Goal: Information Seeking & Learning: Learn about a topic

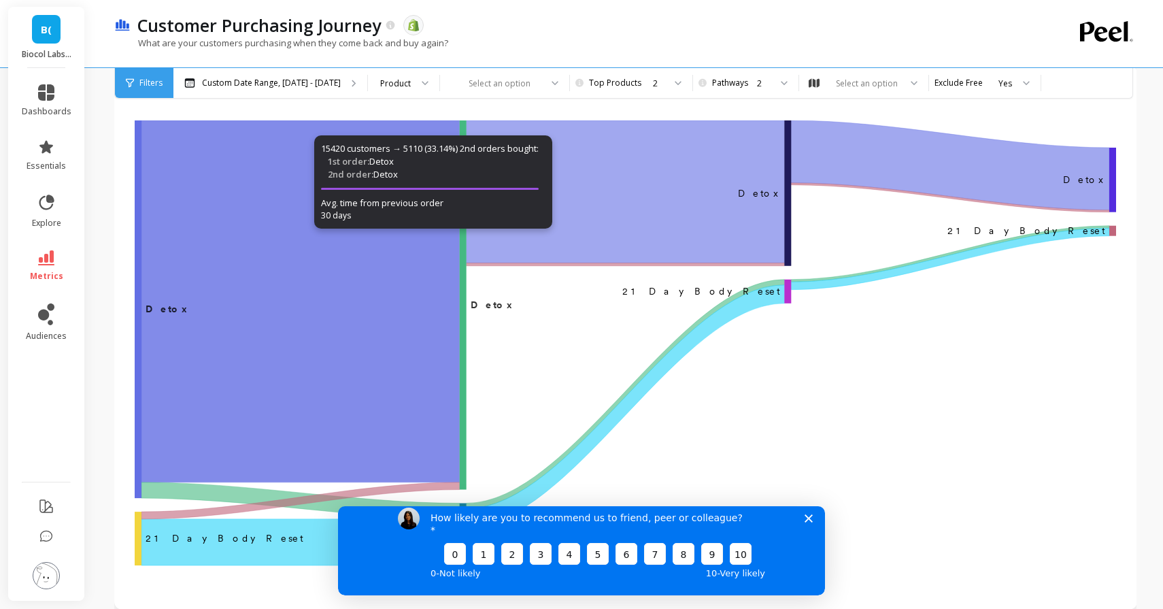
scroll to position [89, 0]
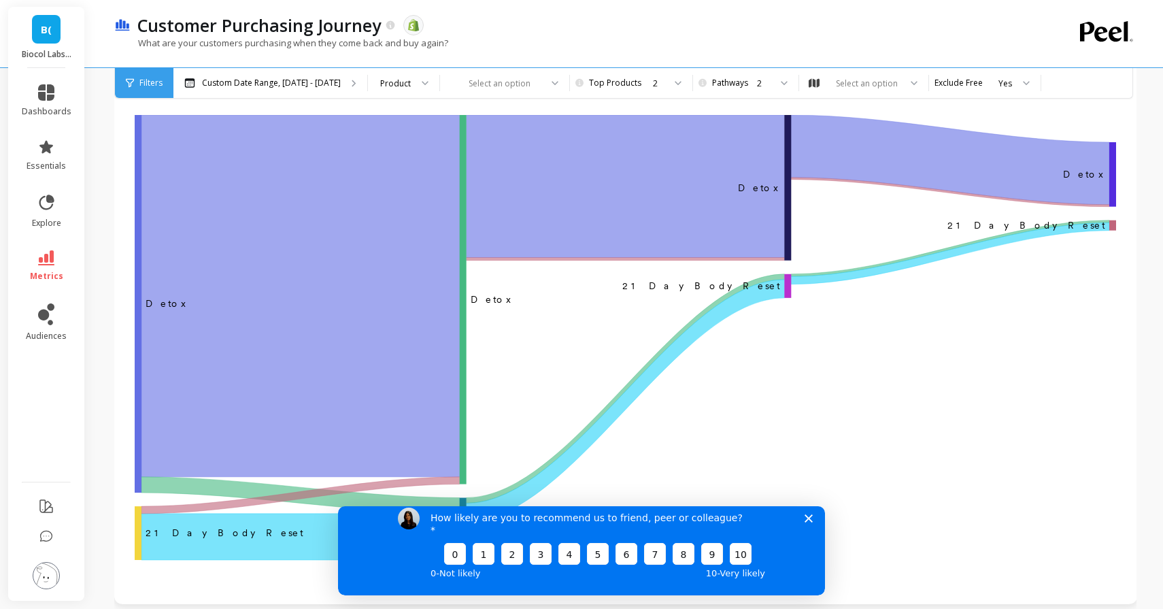
click at [811, 522] on polygon "Close survey" at bounding box center [809, 518] width 8 height 8
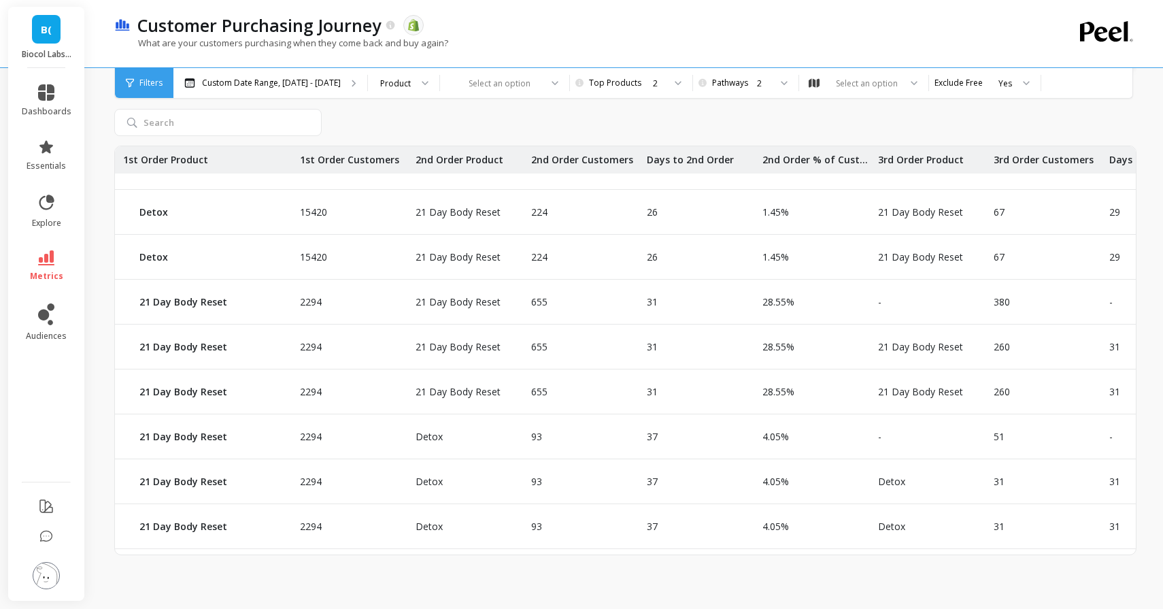
scroll to position [175, 0]
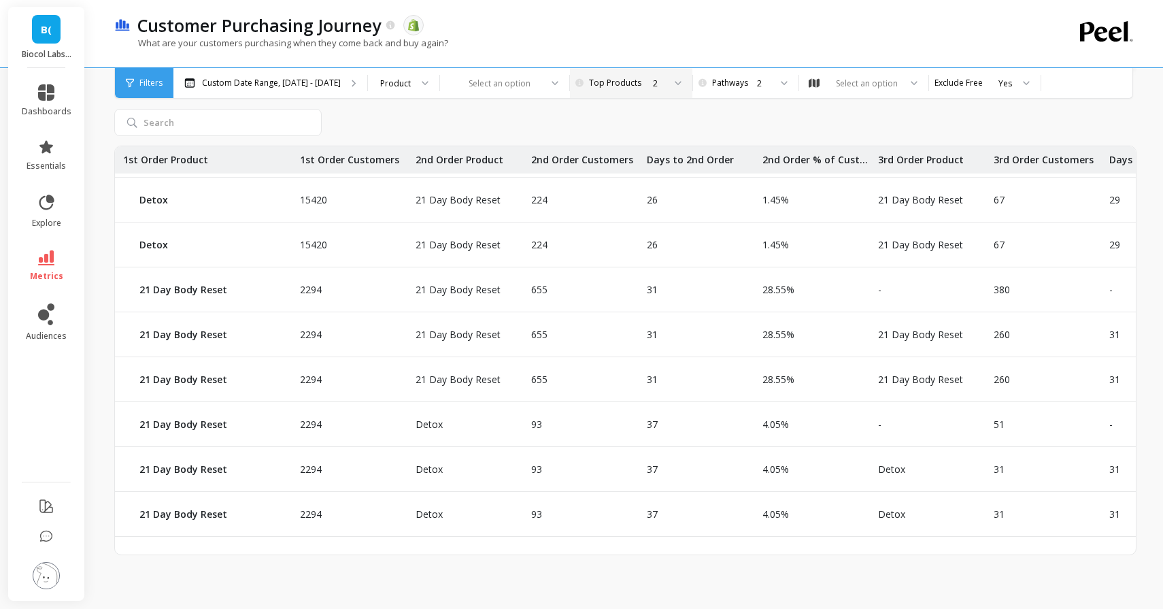
click at [653, 81] on div "2" at bounding box center [658, 83] width 11 height 13
click at [675, 84] on icon at bounding box center [678, 83] width 7 height 5
click at [882, 88] on div "Select an option" at bounding box center [867, 83] width 66 height 13
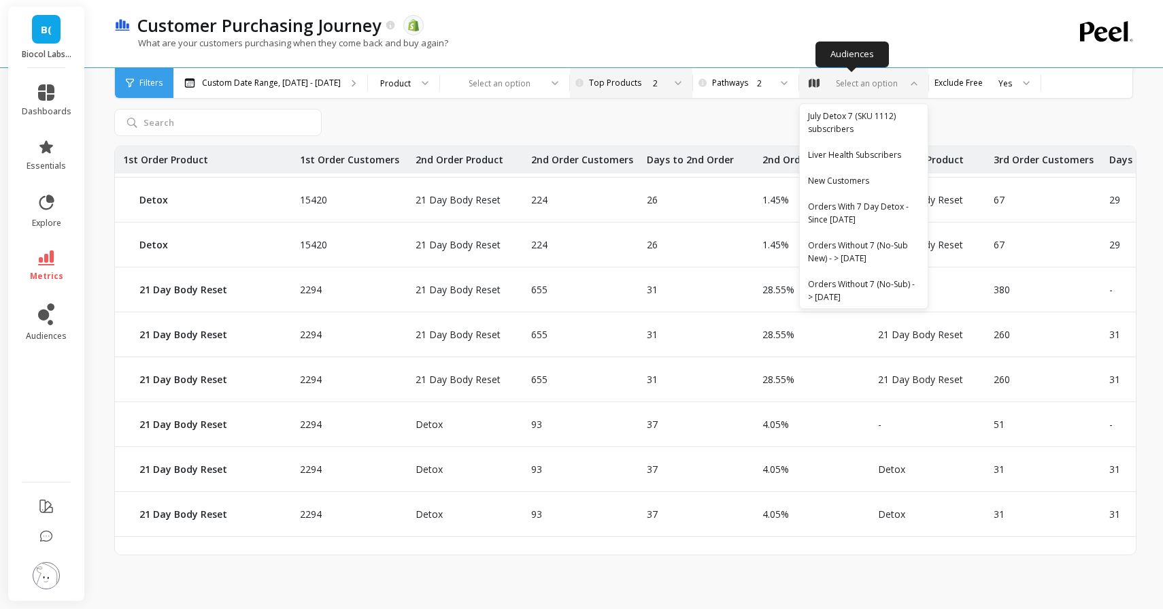
scroll to position [763, 0]
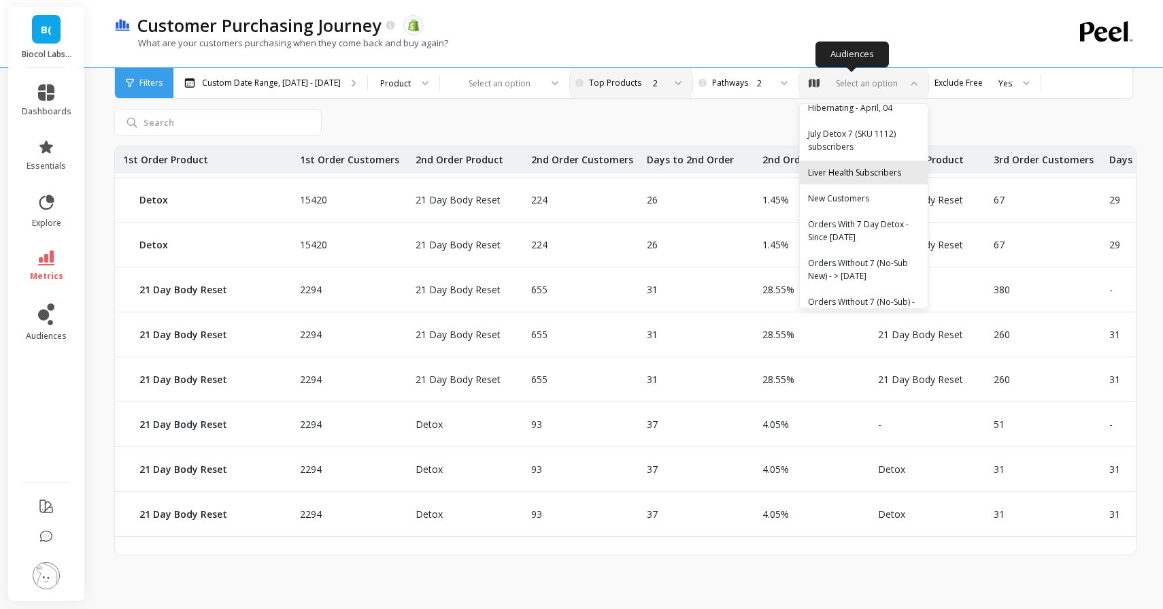
click at [827, 166] on div "Liver Health Subscribers" at bounding box center [864, 172] width 112 height 13
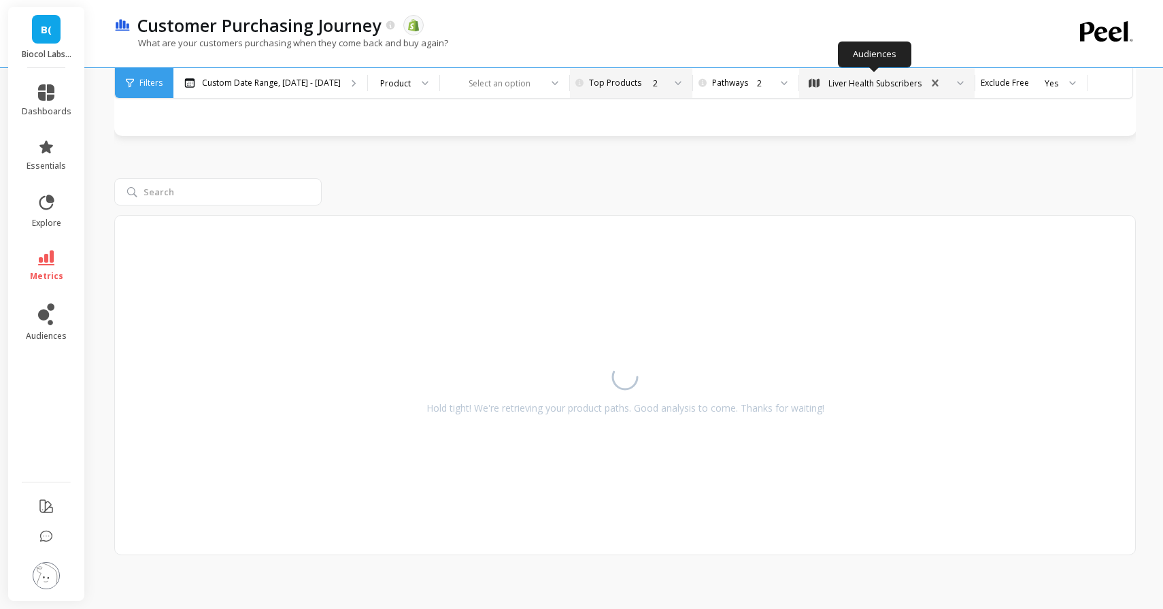
click at [848, 83] on div "Liver Health Subscribers" at bounding box center [874, 83] width 93 height 13
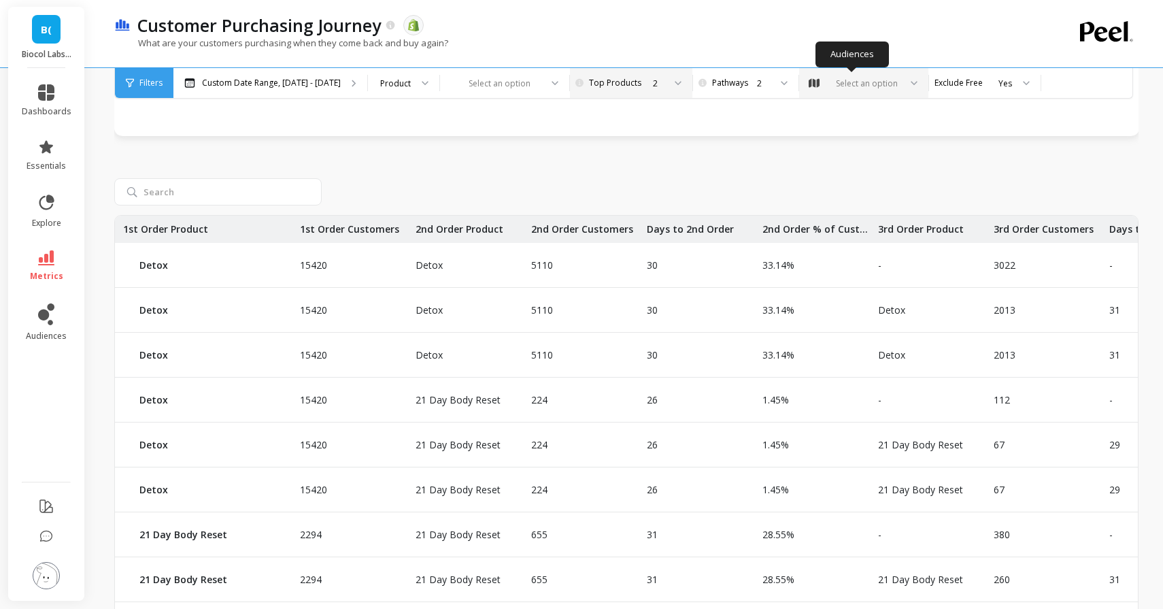
click at [870, 82] on div "Select an option" at bounding box center [867, 83] width 66 height 13
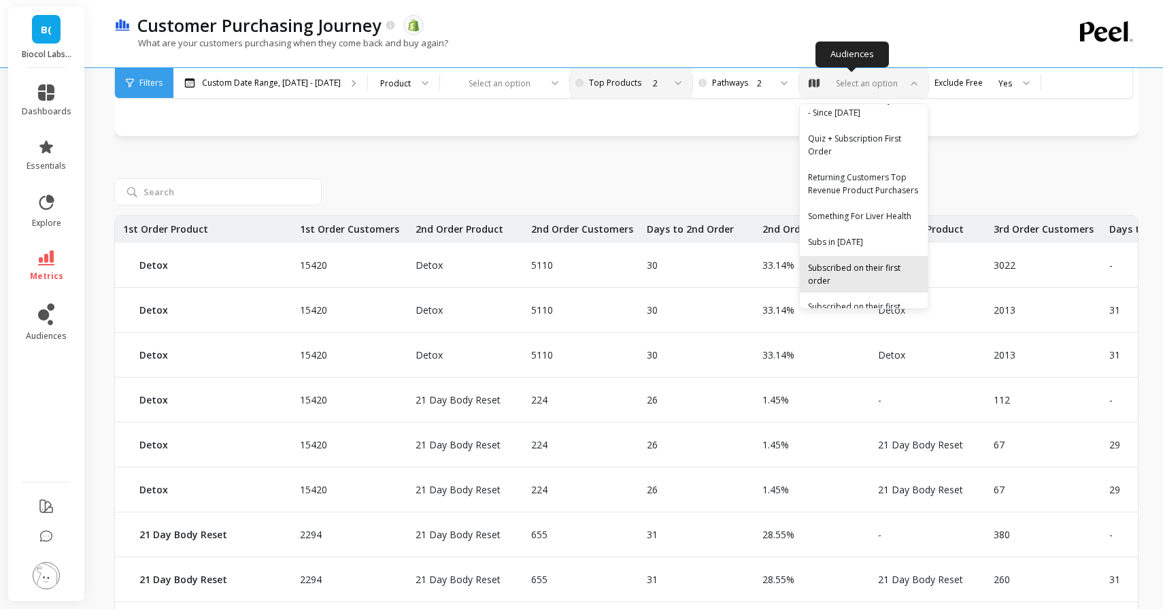
scroll to position [1103, 0]
click at [813, 214] on div "Something For Liver Health" at bounding box center [864, 220] width 112 height 13
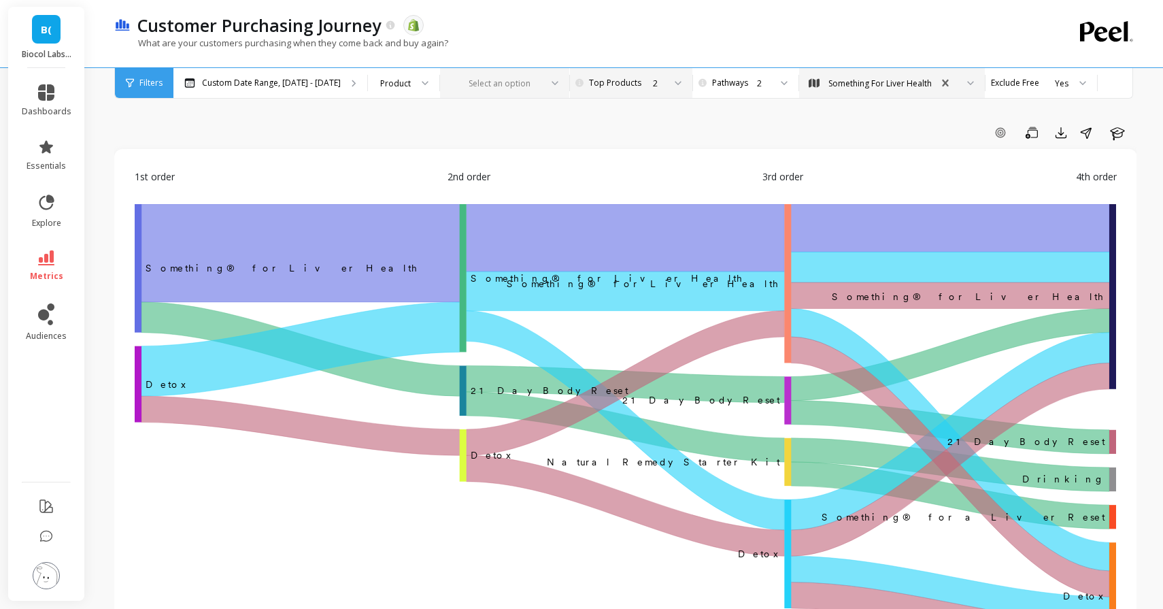
click at [497, 89] on div "Select an option" at bounding box center [496, 84] width 91 height 16
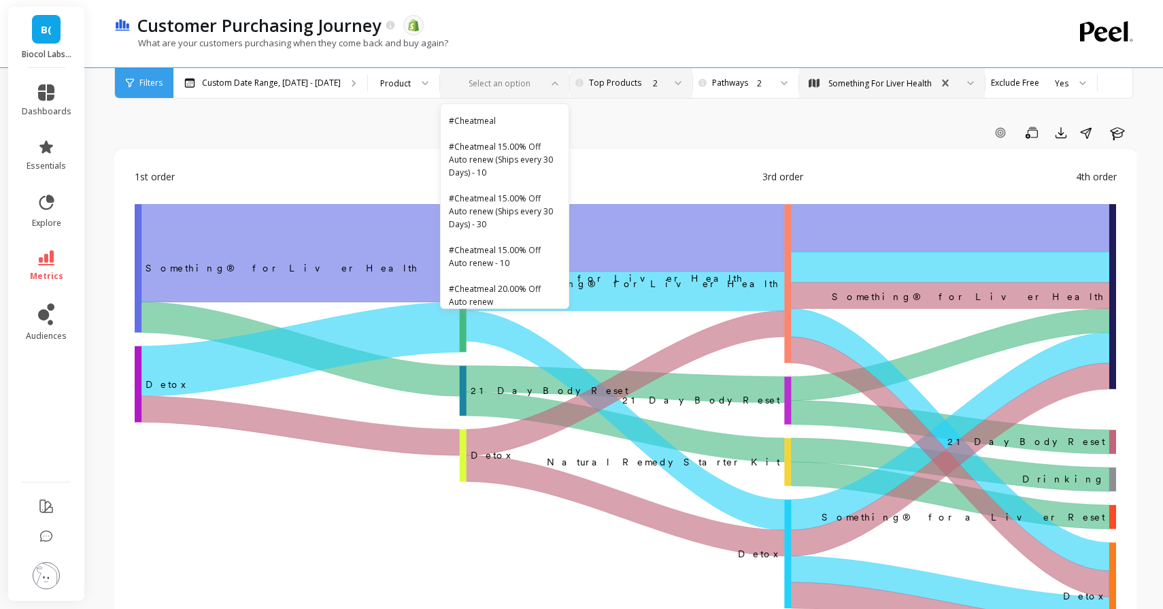
click at [497, 89] on div "Select an option" at bounding box center [496, 84] width 91 height 16
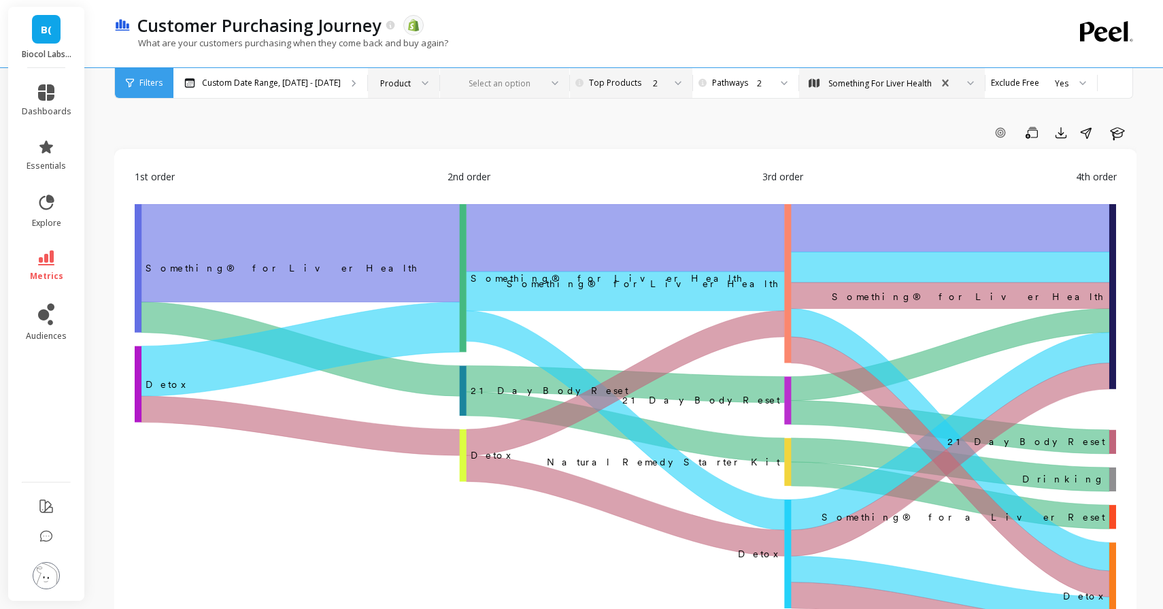
click at [412, 75] on div at bounding box center [420, 83] width 16 height 30
click at [514, 84] on div at bounding box center [496, 83] width 88 height 13
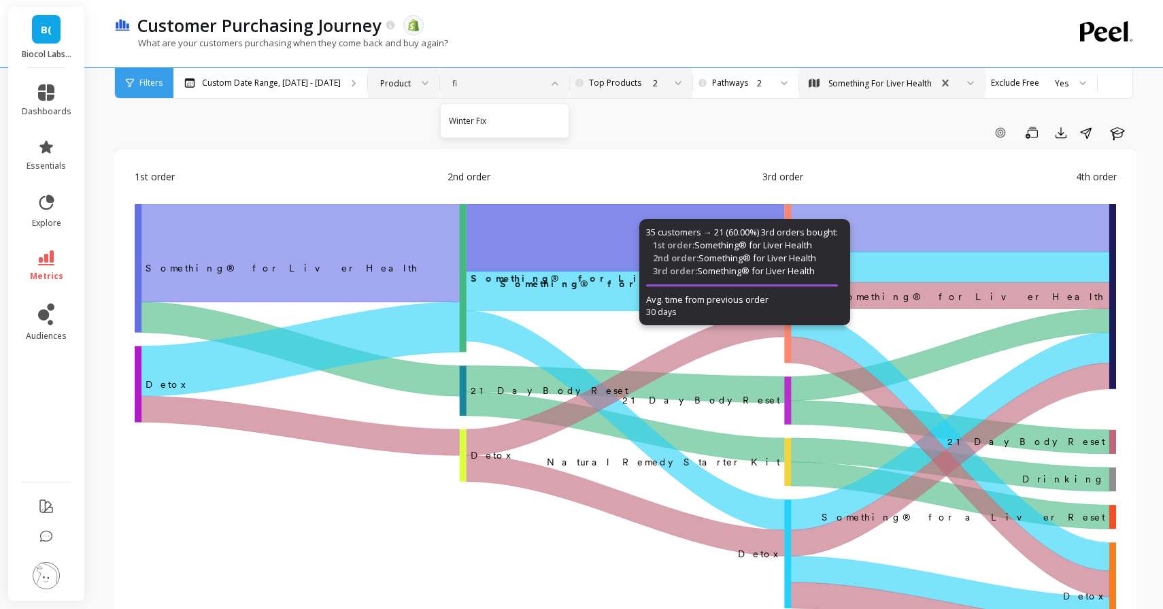
type input "f"
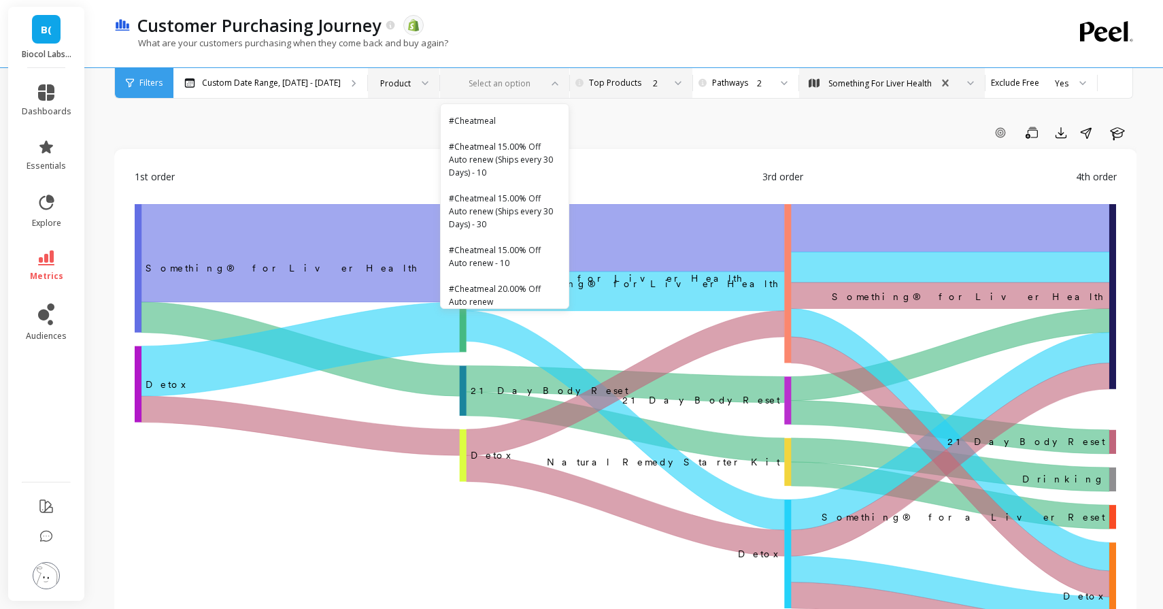
type input "o"
type input "n"
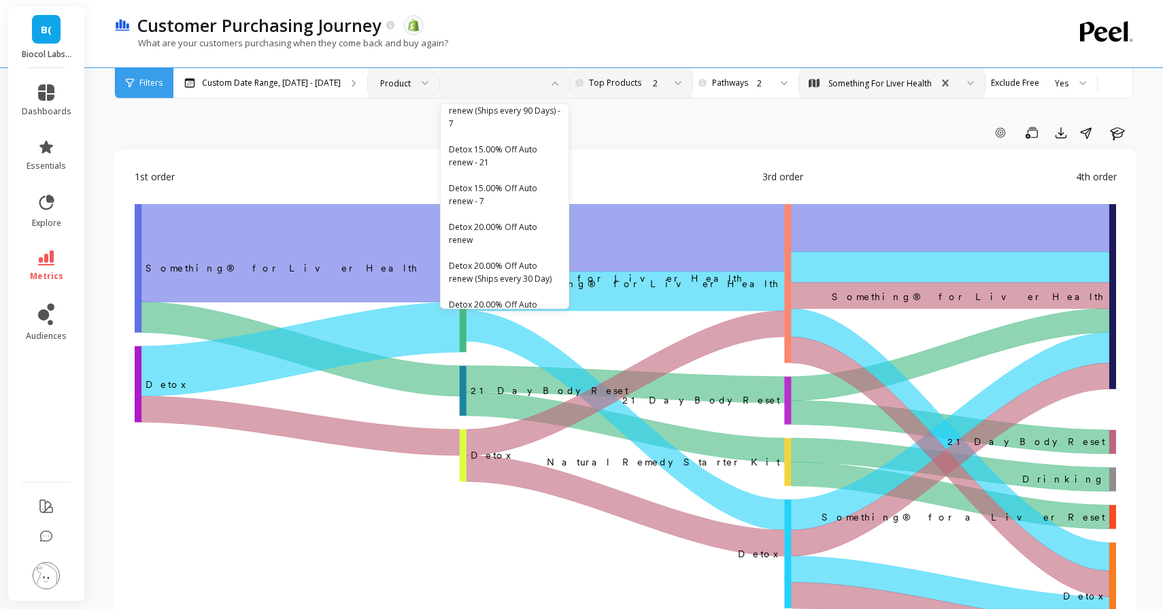
scroll to position [2582, 0]
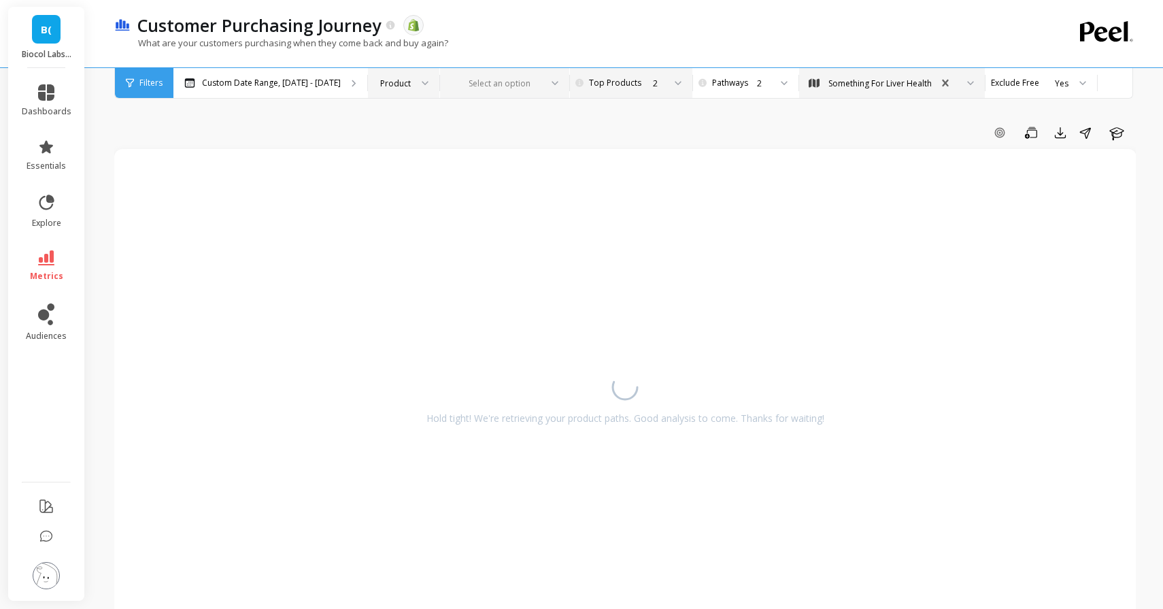
click at [483, 93] on div "Select an option" at bounding box center [504, 83] width 129 height 30
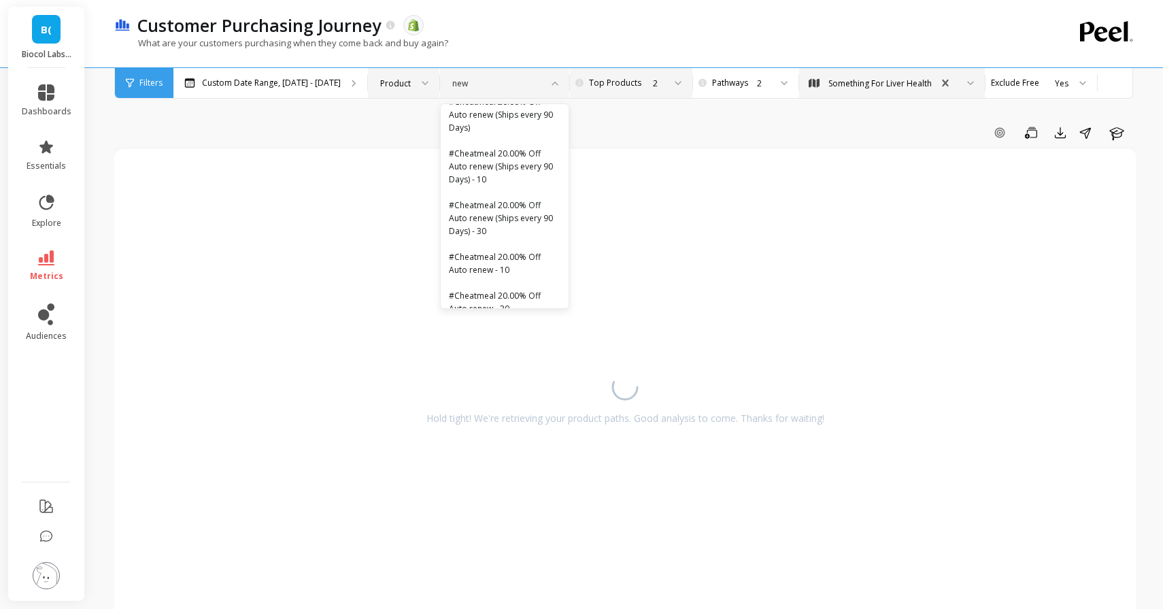
scroll to position [0, 0]
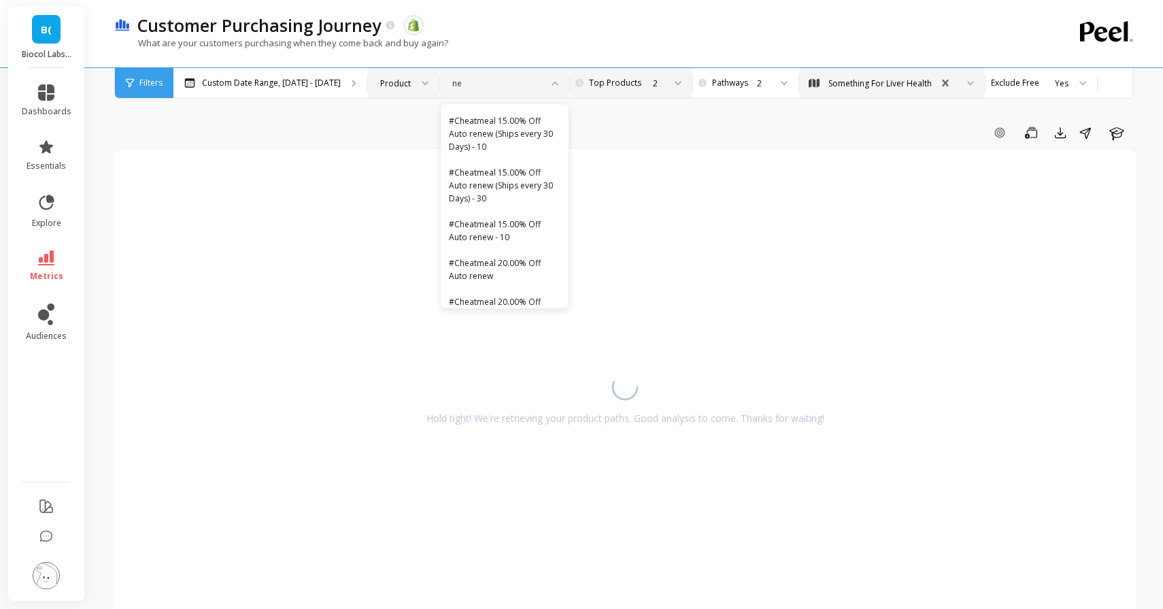
type input "n"
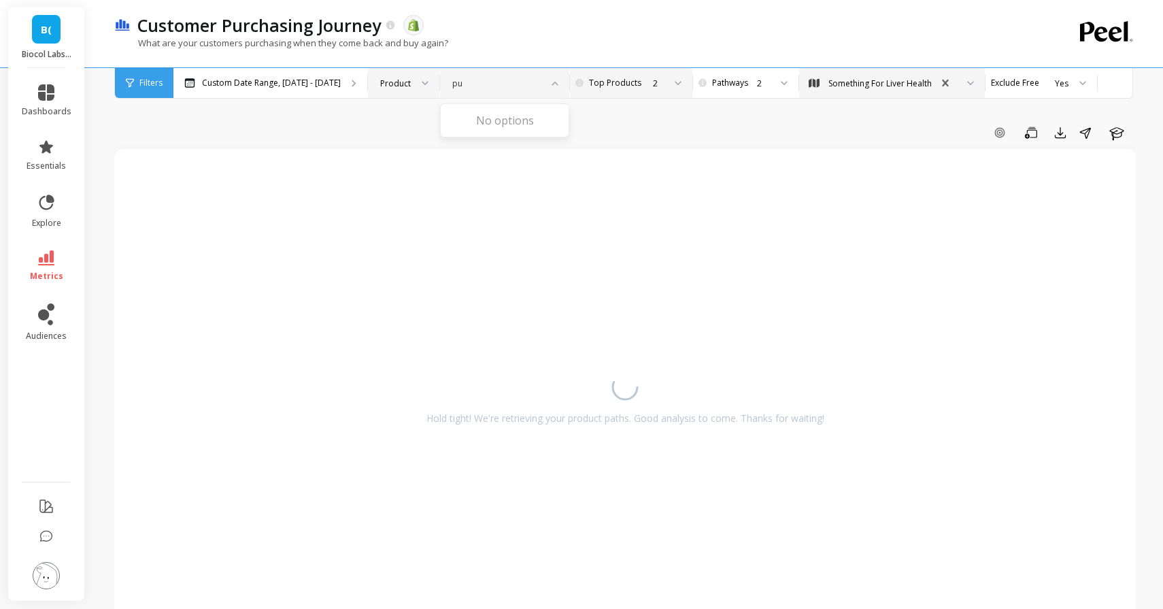
type input "p"
type input "f"
click at [142, 79] on span "Filters" at bounding box center [150, 83] width 23 height 11
click at [552, 82] on icon at bounding box center [555, 82] width 6 height 3
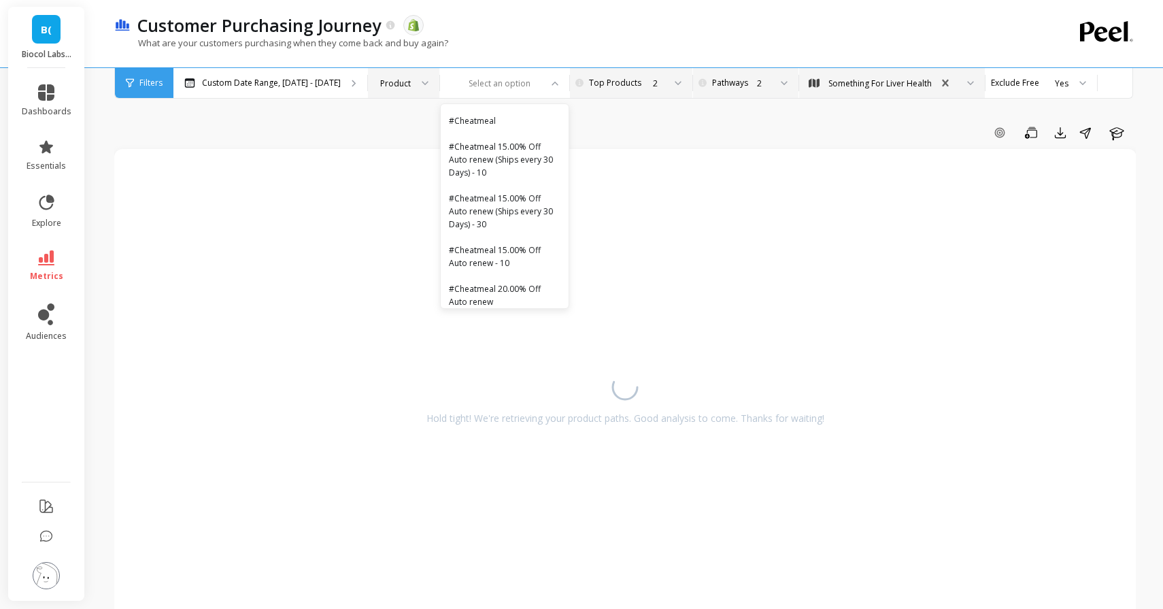
click at [748, 71] on div "2" at bounding box center [753, 83] width 92 height 30
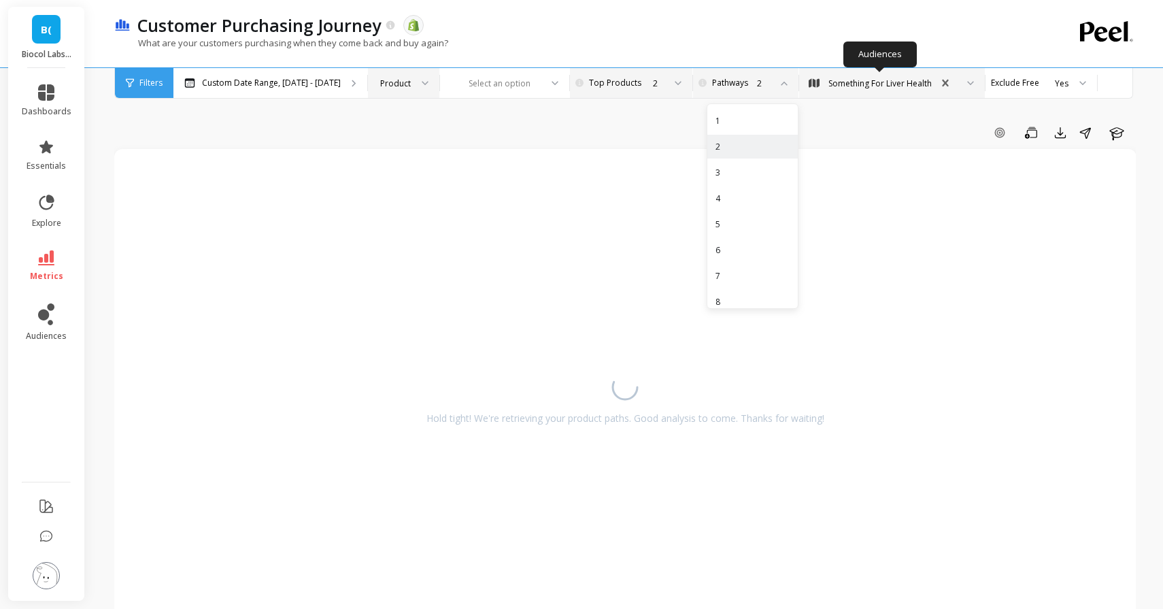
click at [863, 79] on div "Something For Liver Health" at bounding box center [879, 83] width 103 height 13
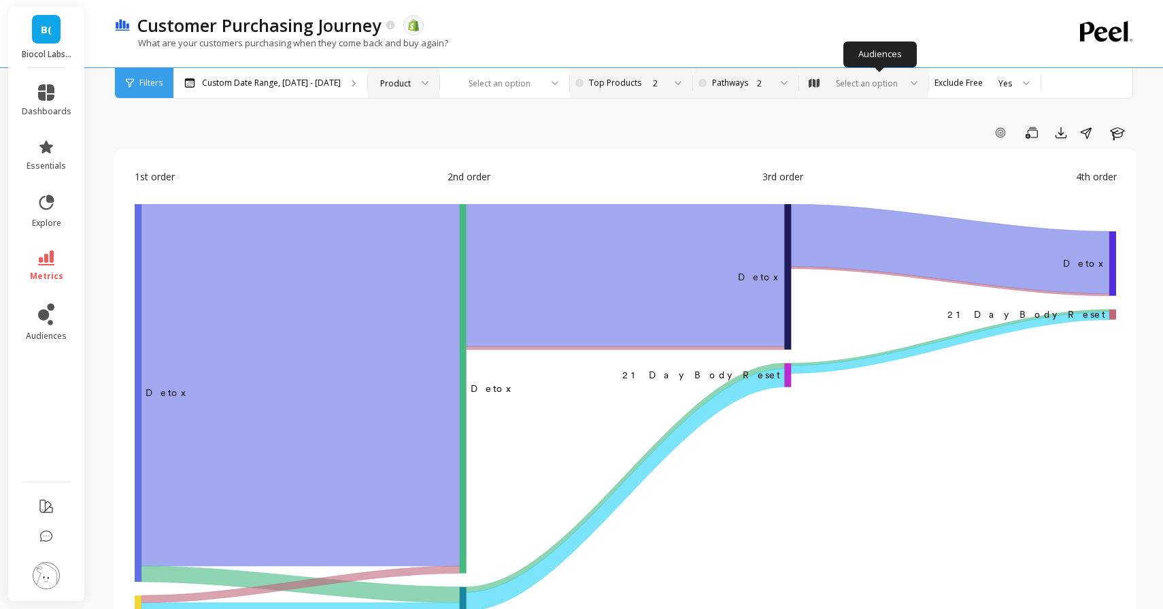
click at [422, 84] on icon at bounding box center [425, 83] width 7 height 5
click at [500, 87] on div at bounding box center [496, 83] width 88 height 13
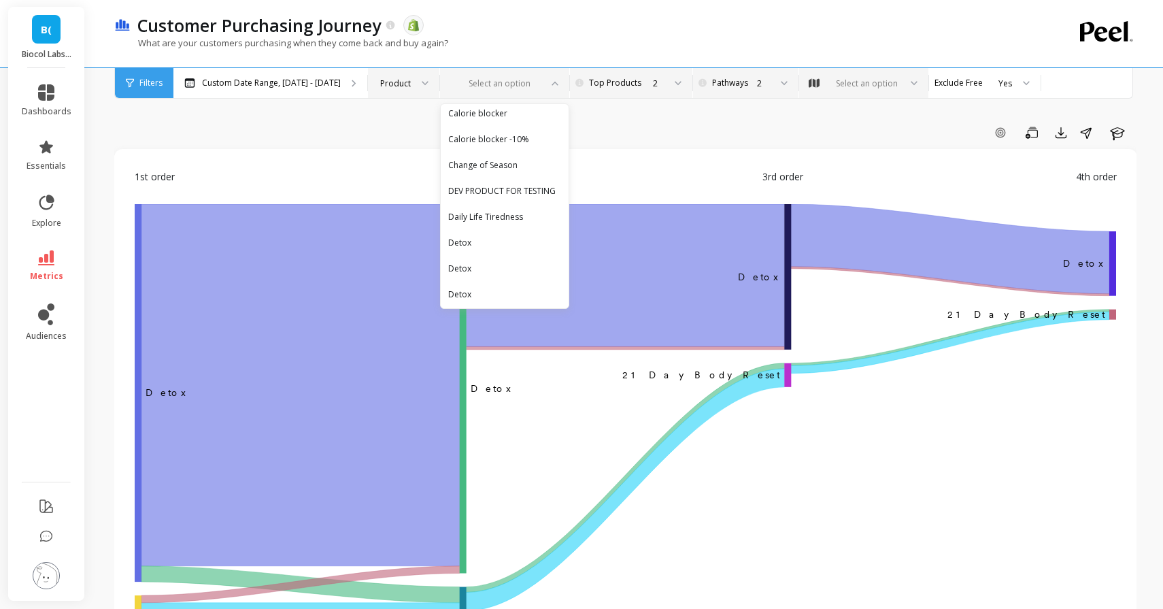
scroll to position [2002, 1]
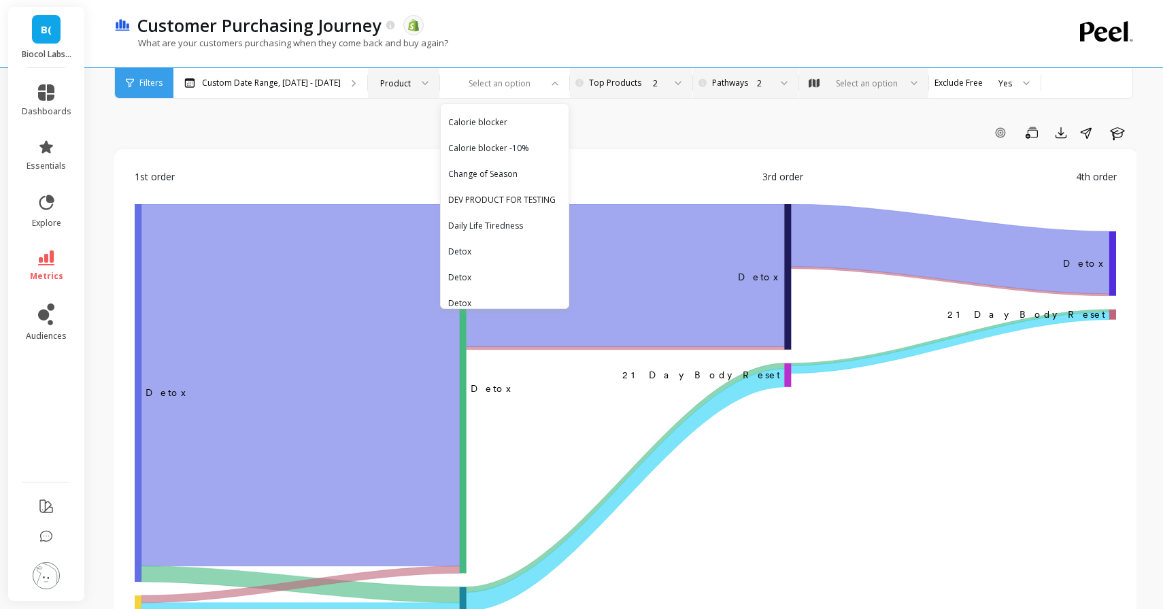
click at [743, 83] on div "2" at bounding box center [744, 83] width 51 height 13
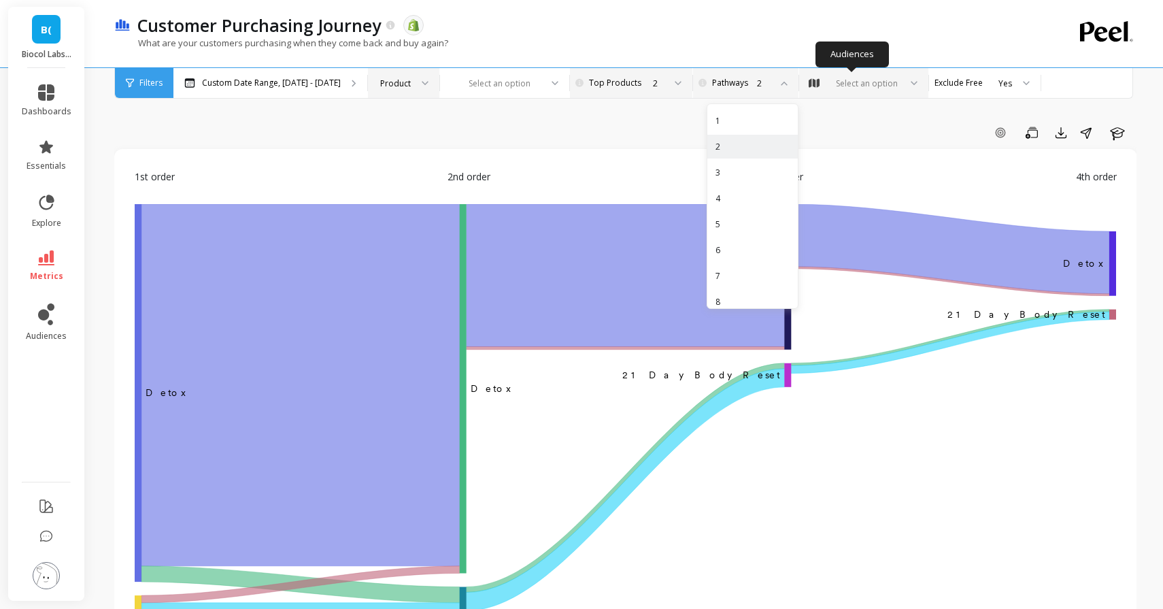
click at [843, 90] on div "Select an option" at bounding box center [863, 83] width 129 height 30
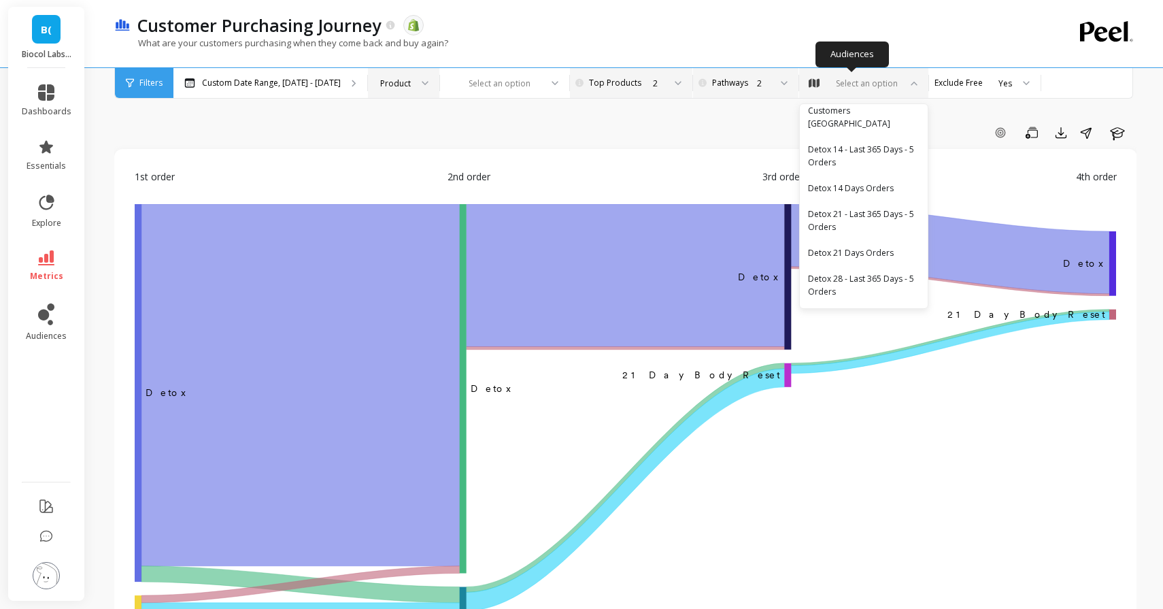
scroll to position [243, 0]
click at [841, 82] on div "Select an option" at bounding box center [867, 83] width 66 height 13
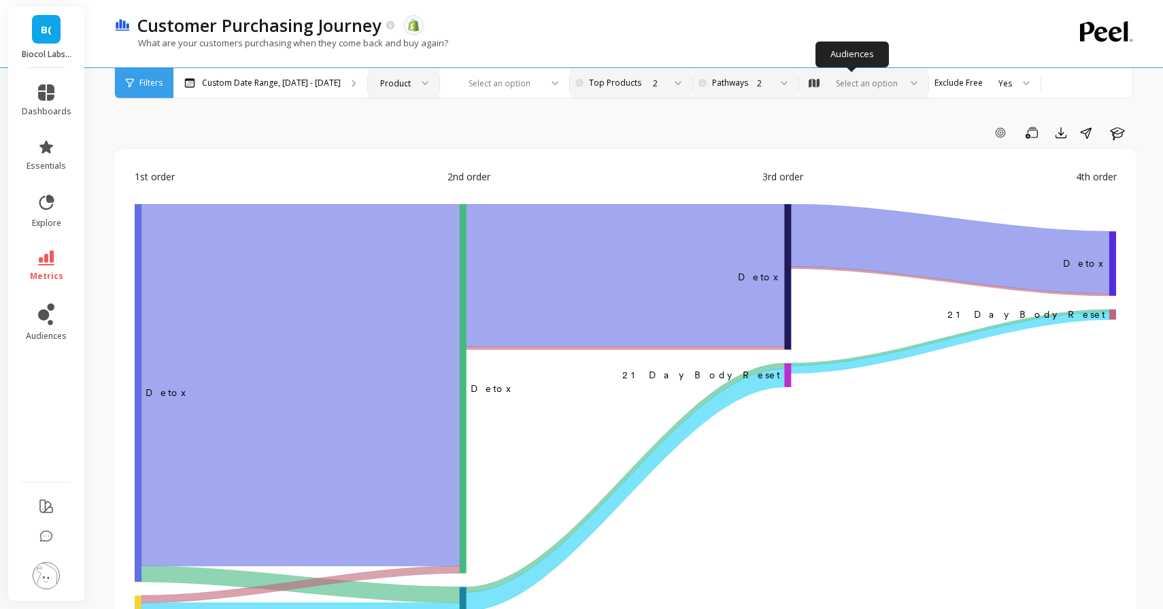
click at [841, 82] on div "Select an option" at bounding box center [867, 83] width 66 height 13
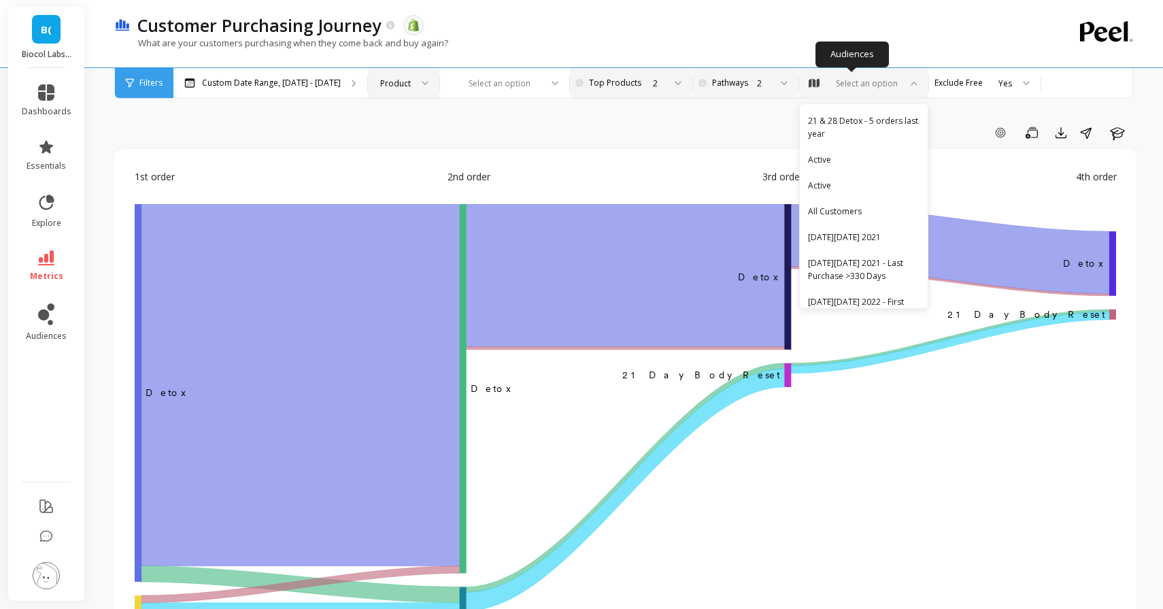
click at [840, 88] on div "Select an option" at bounding box center [867, 83] width 66 height 13
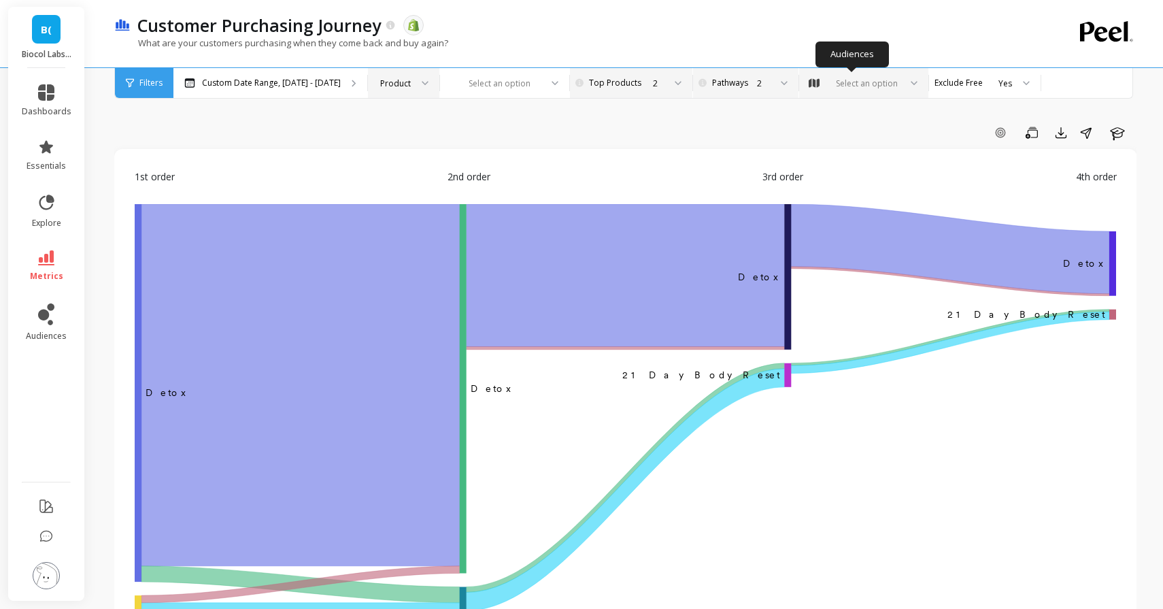
click at [840, 88] on div "Select an option" at bounding box center [867, 83] width 66 height 13
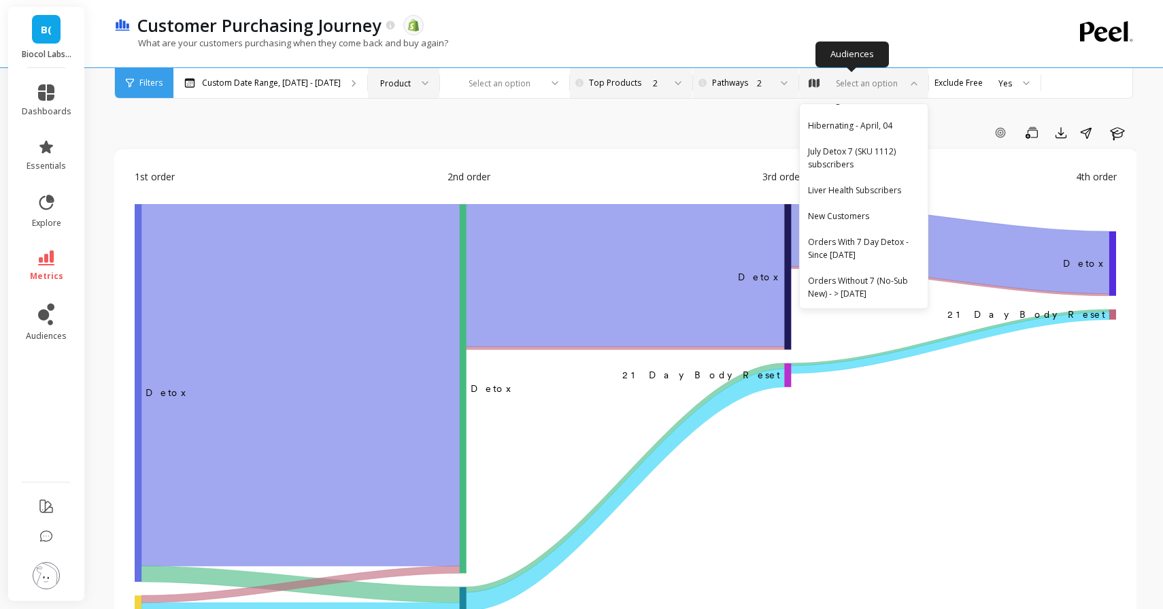
scroll to position [748, 0]
click at [818, 206] on div "New Customers" at bounding box center [864, 212] width 112 height 13
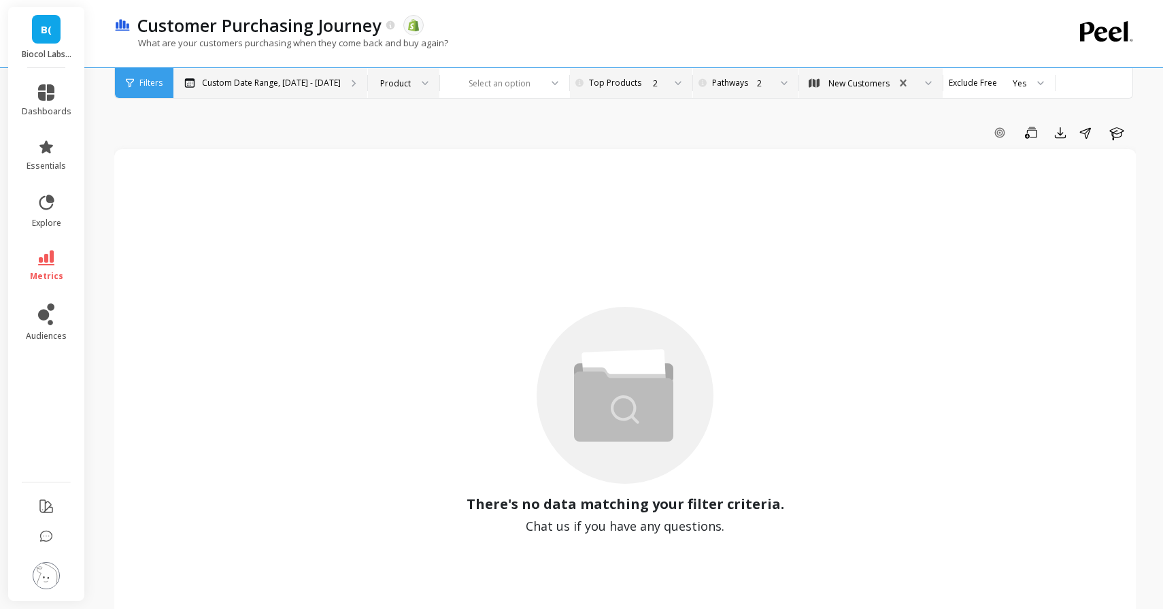
click at [316, 80] on p "Custom Date Range, [DATE] - [DATE]" at bounding box center [271, 83] width 139 height 11
click at [858, 86] on div "New Customers" at bounding box center [858, 83] width 61 height 13
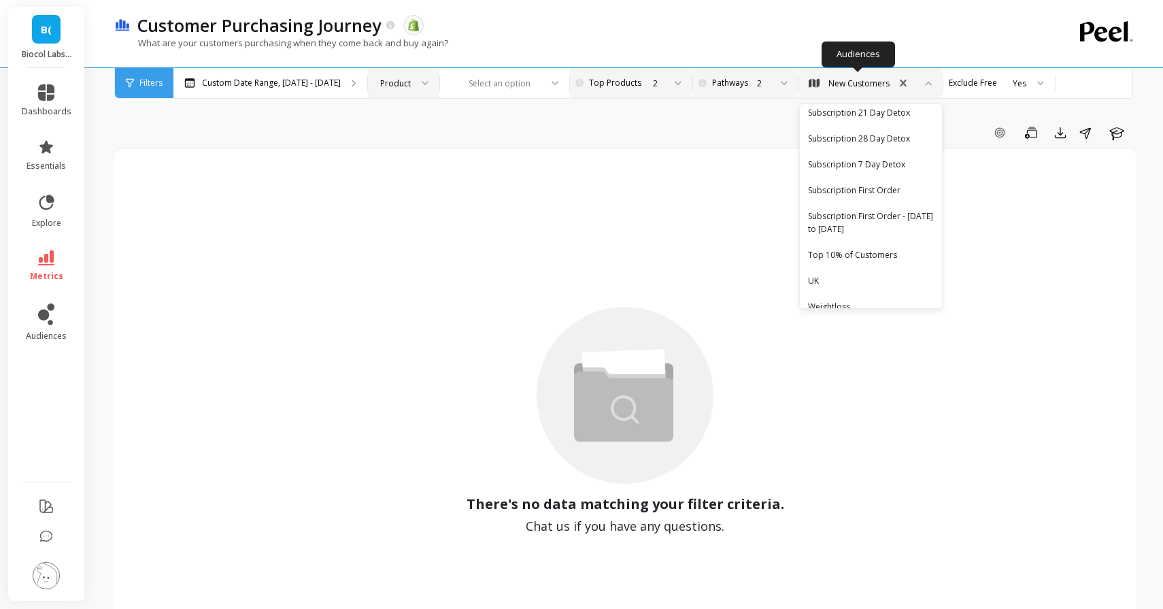
scroll to position [1522, 0]
click at [823, 182] on div "Subscription First Order" at bounding box center [871, 188] width 126 height 13
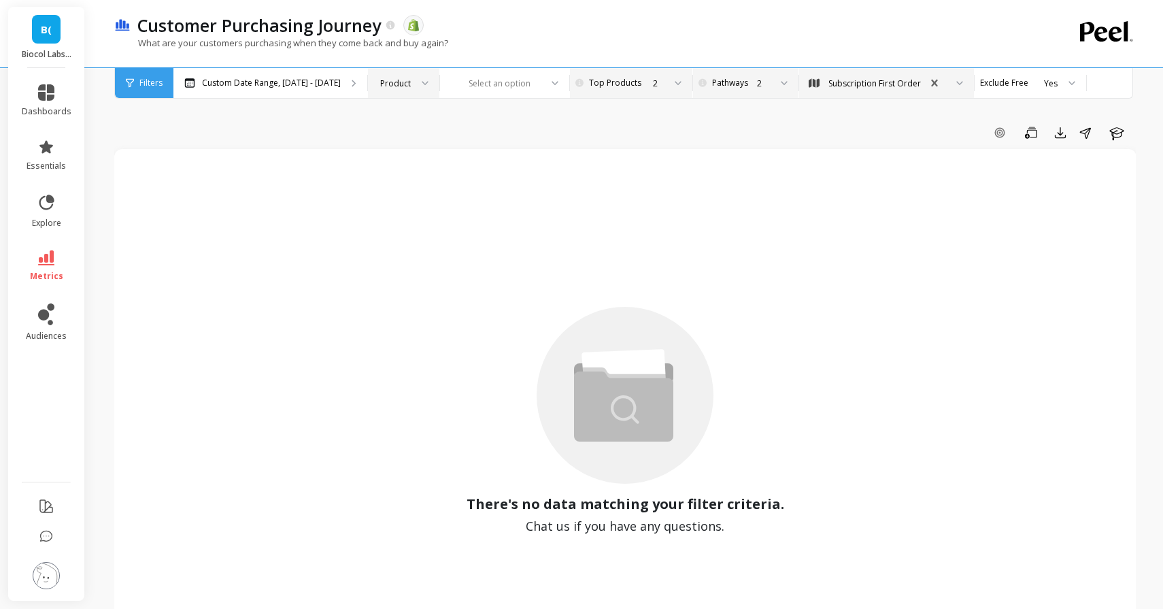
click at [675, 82] on icon at bounding box center [678, 82] width 6 height 3
click at [873, 86] on div "Subscription First Order" at bounding box center [874, 83] width 93 height 13
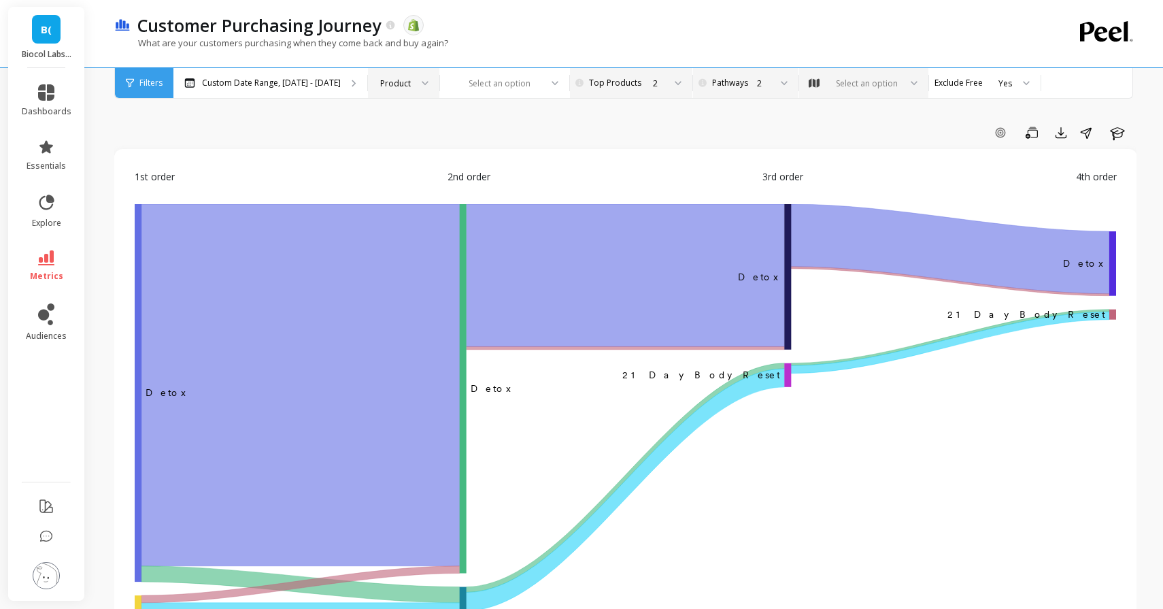
click at [853, 85] on div "Select an option" at bounding box center [867, 83] width 66 height 13
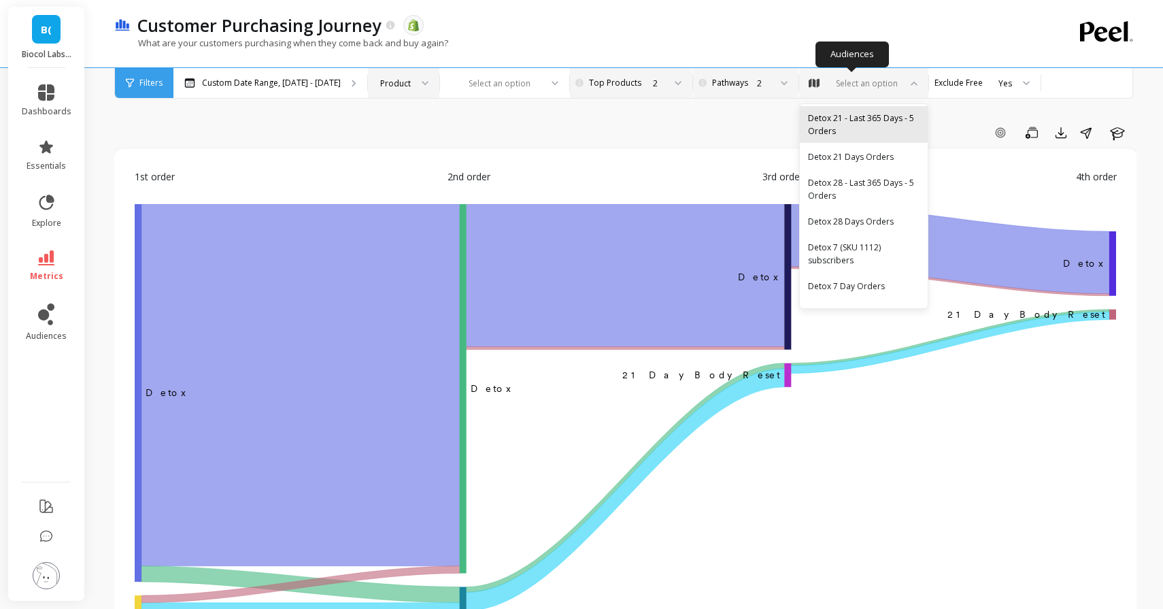
scroll to position [509, 0]
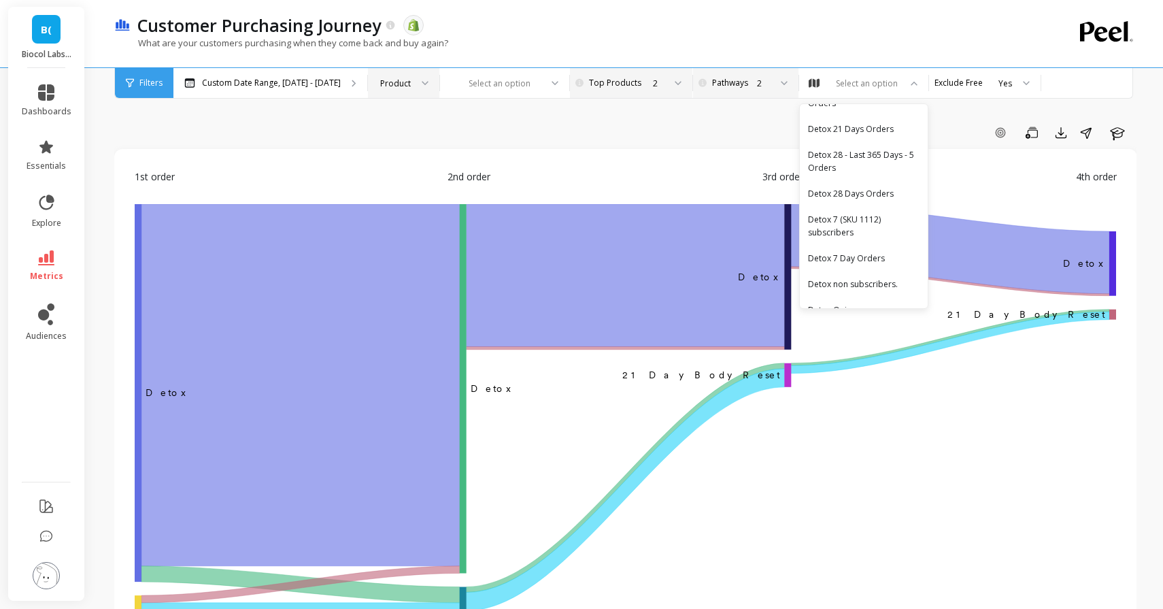
click at [103, 346] on div "Customer Purchasing Journey The data you are viewing comes from: Shopify What a…" at bounding box center [628, 617] width 1071 height 1235
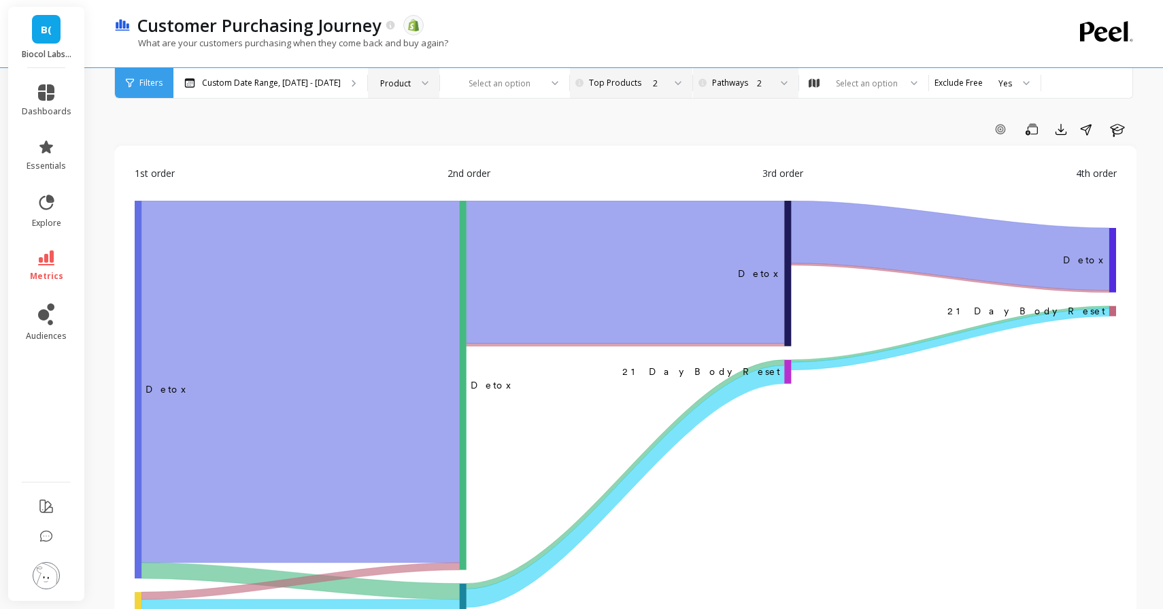
scroll to position [0, 0]
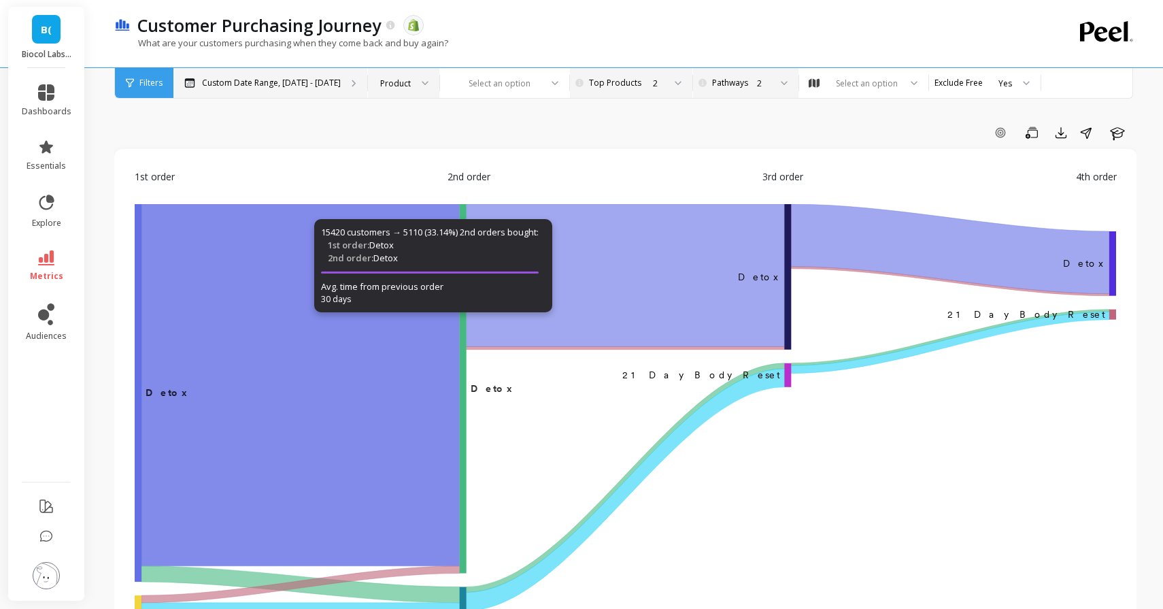
click at [290, 82] on p "Custom Date Range, [DATE] - [DATE]" at bounding box center [271, 83] width 139 height 11
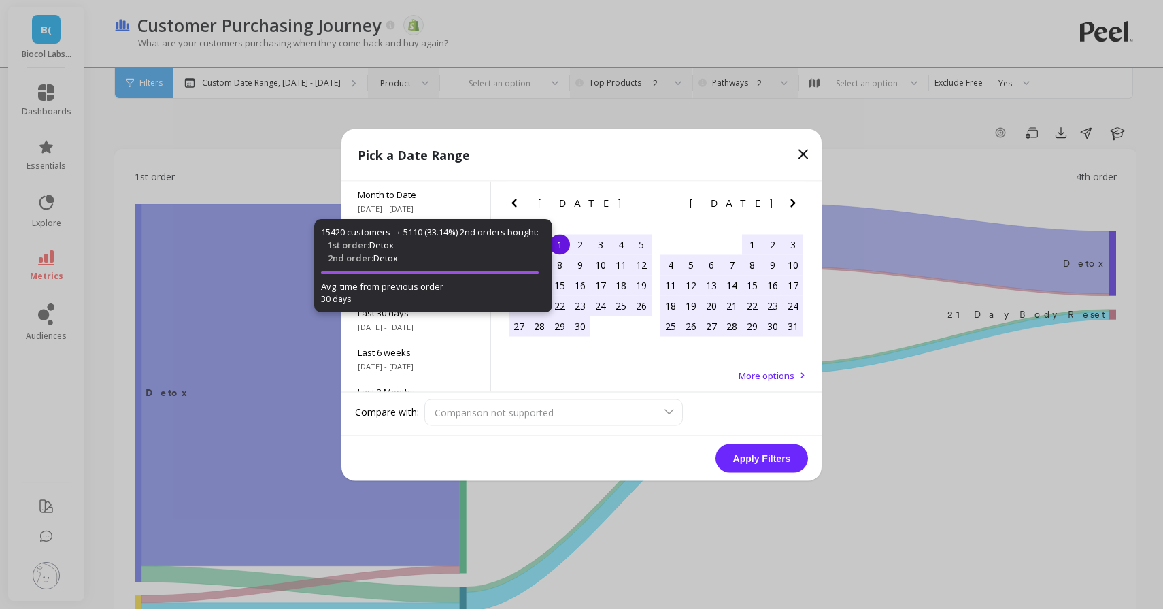
click at [668, 368] on div "[DATE] Su Mo Tu We Th Fr Sa 30 31 1 2 3 4 5 6 7 8 9 10 11 12 13 14 15 16 17 18 …" at bounding box center [656, 286] width 331 height 211
click at [750, 373] on span "More options" at bounding box center [767, 375] width 56 height 12
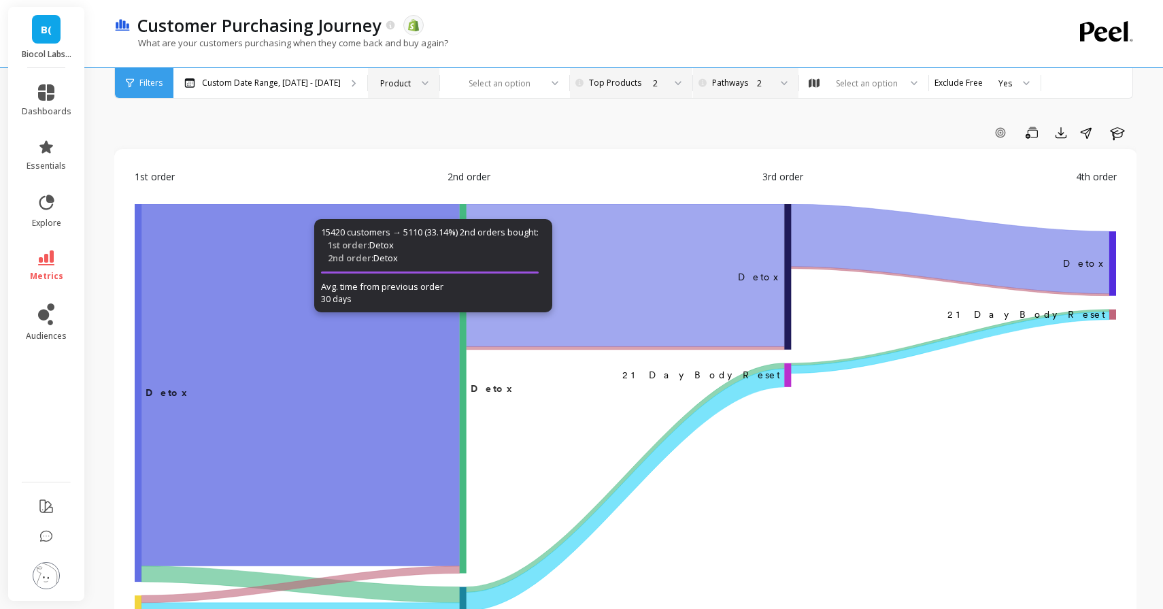
click at [503, 233] on div "15420 customers → 5110 (33.14%) 2nd orders bought: 1st order: Detox 2nd order: …" at bounding box center [433, 265] width 238 height 93
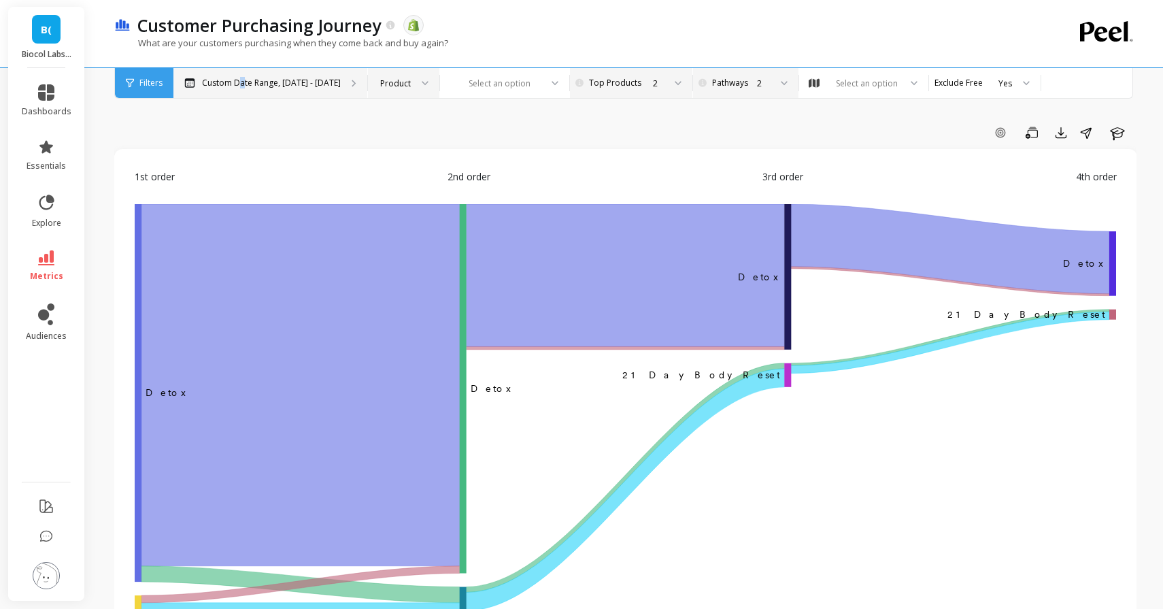
click at [236, 82] on p "Custom Date Range, [DATE] - [DATE]" at bounding box center [271, 83] width 139 height 11
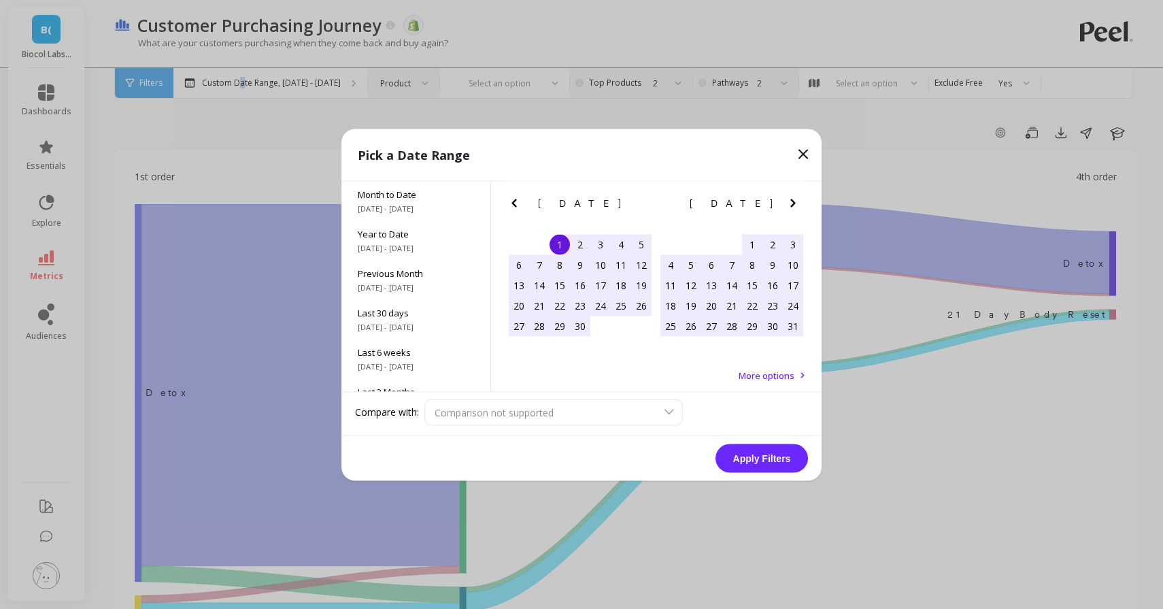
click at [799, 203] on icon "Next Month" at bounding box center [793, 203] width 16 height 16
click at [714, 248] on div "1" at bounding box center [711, 244] width 20 height 20
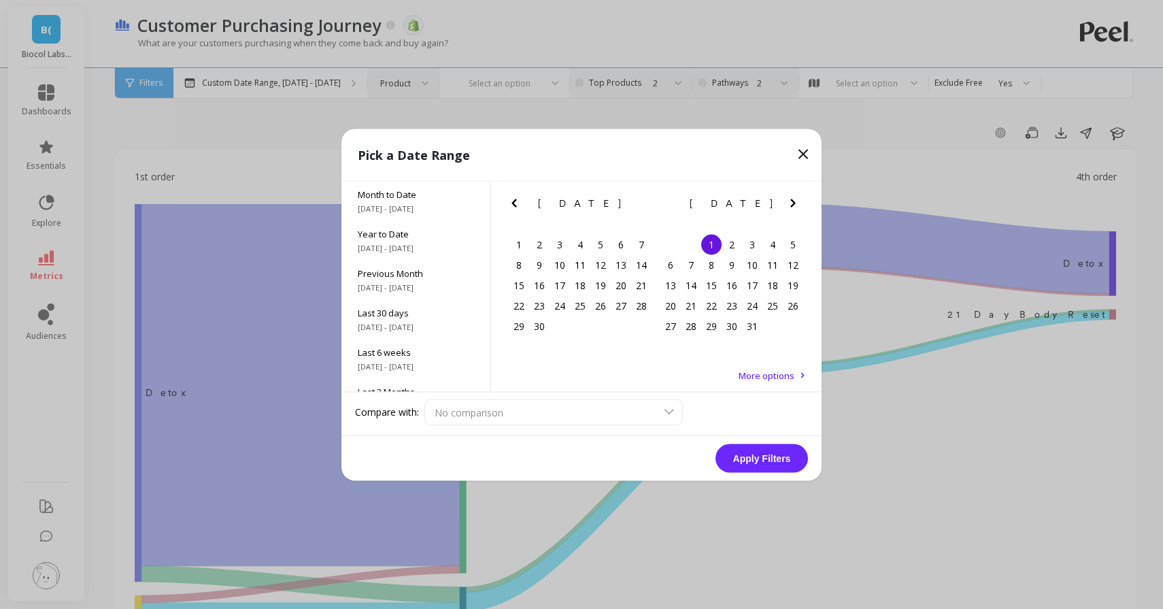
click at [795, 199] on icon "Next Month" at bounding box center [793, 203] width 16 height 16
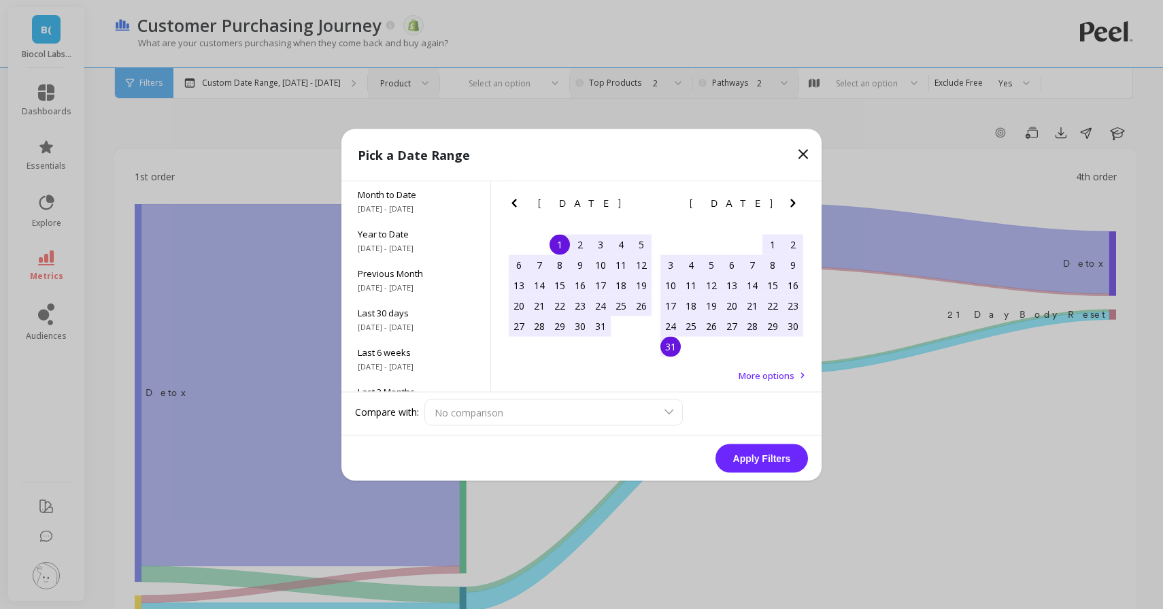
click at [675, 344] on div "31" at bounding box center [670, 346] width 20 height 20
click at [756, 467] on button "Apply Filters" at bounding box center [762, 457] width 93 height 29
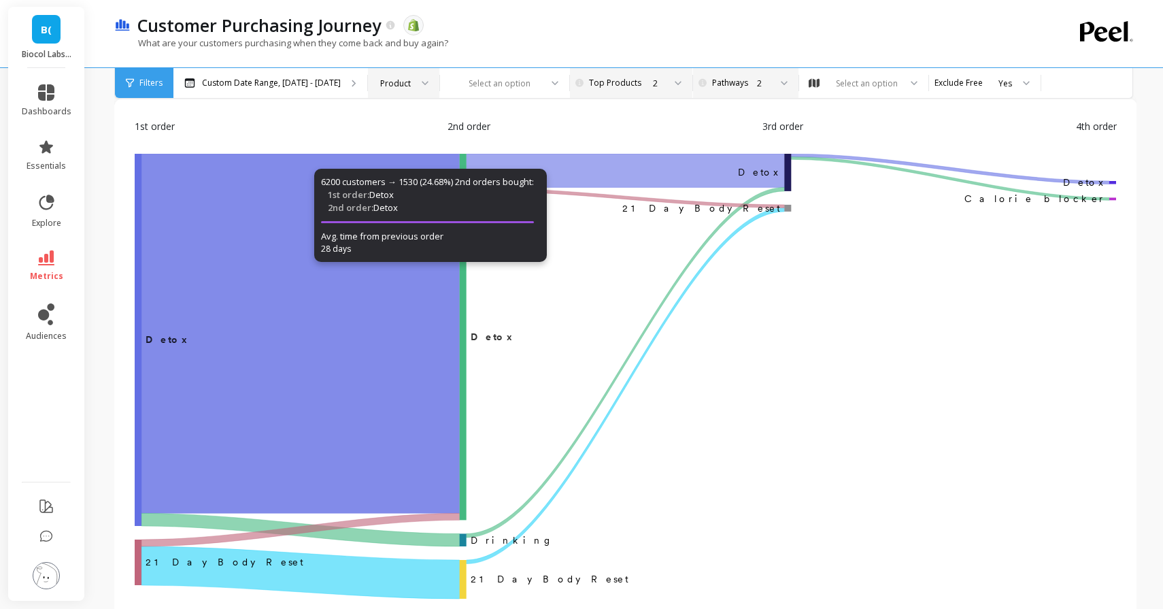
scroll to position [52, 0]
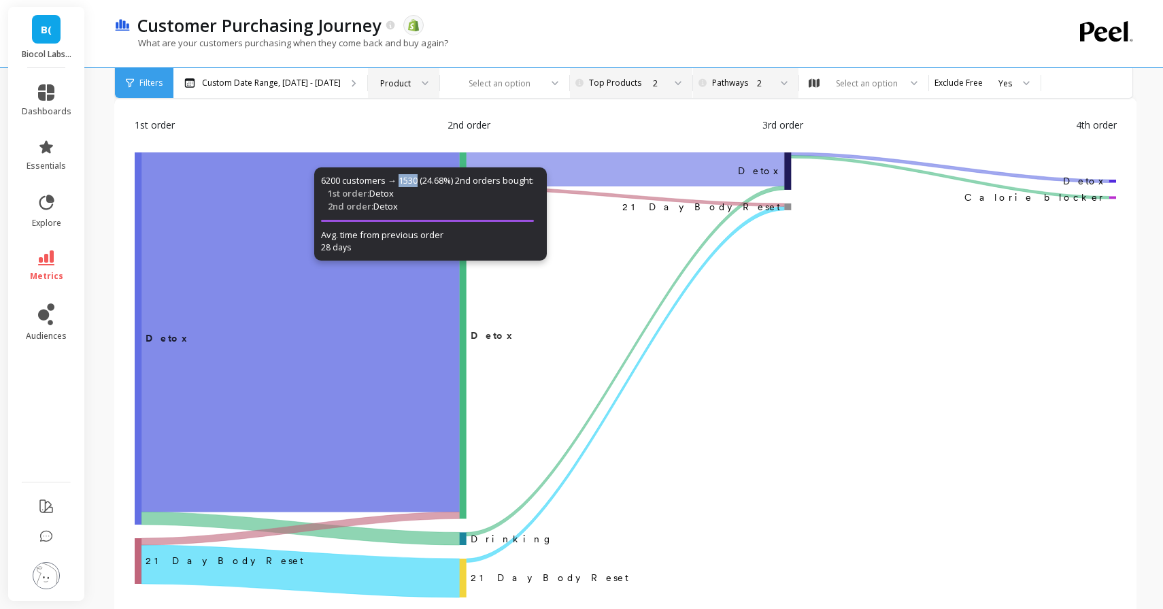
drag, startPoint x: 401, startPoint y: 182, endPoint x: 419, endPoint y: 184, distance: 17.7
click at [419, 184] on div "6200 customers → 1530 (24.68%) 2nd orders bought: 1st order: Detox 2nd order: D…" at bounding box center [430, 213] width 233 height 93
drag, startPoint x: 402, startPoint y: 184, endPoint x: 455, endPoint y: 184, distance: 53.1
click at [455, 184] on div "6200 customers → 1530 (24.68%) 2nd orders bought: 1st order: Detox 2nd order: D…" at bounding box center [430, 213] width 233 height 93
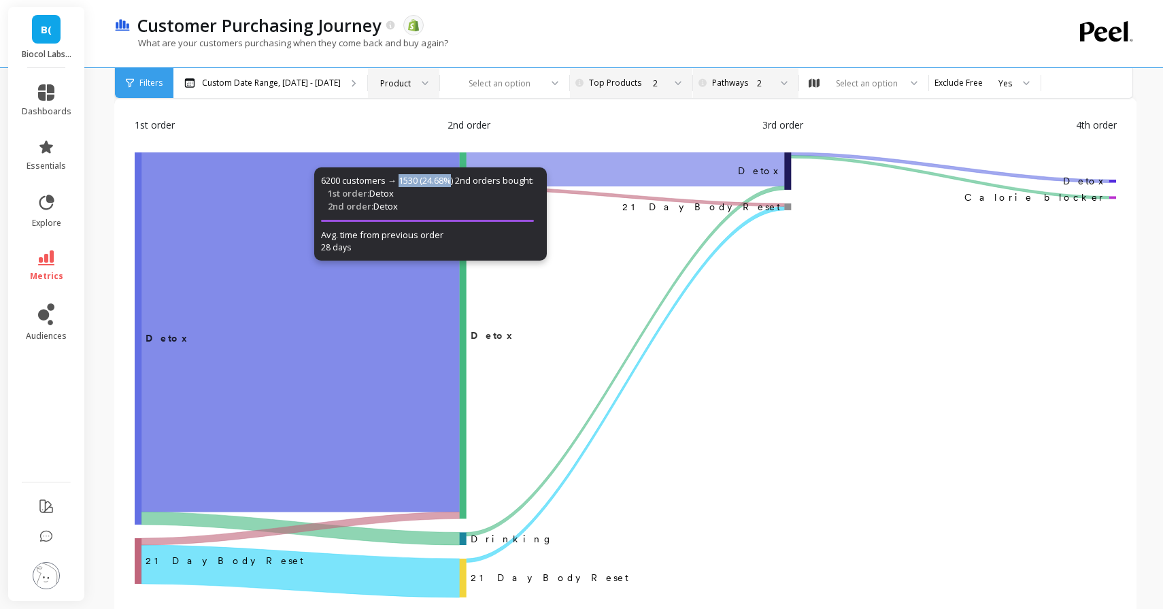
copy p "1530 (24.68%"
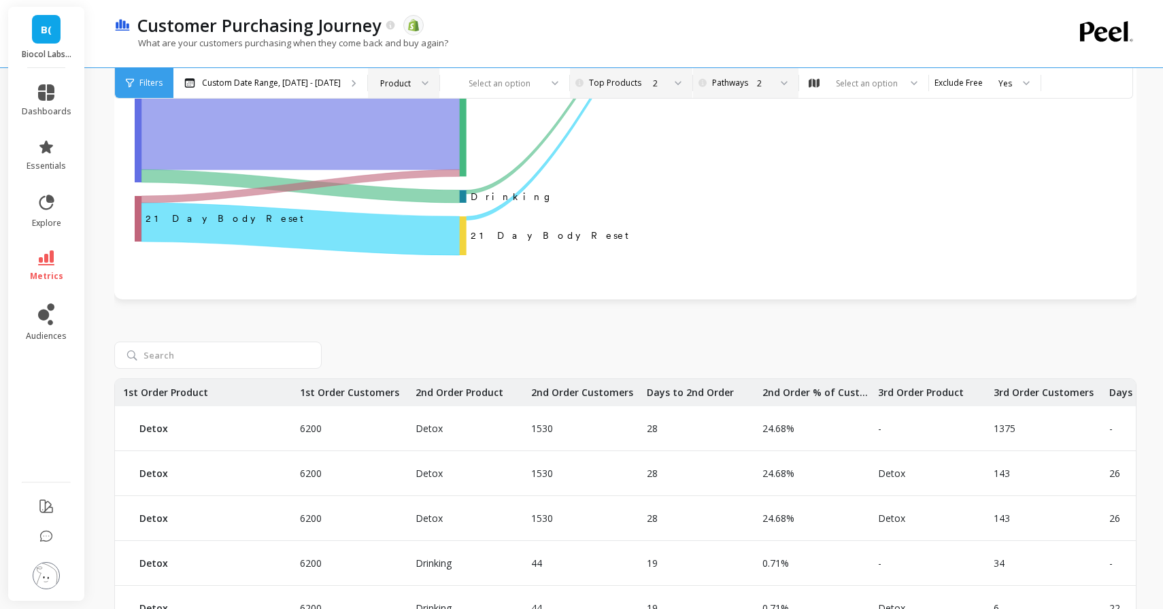
scroll to position [0, 0]
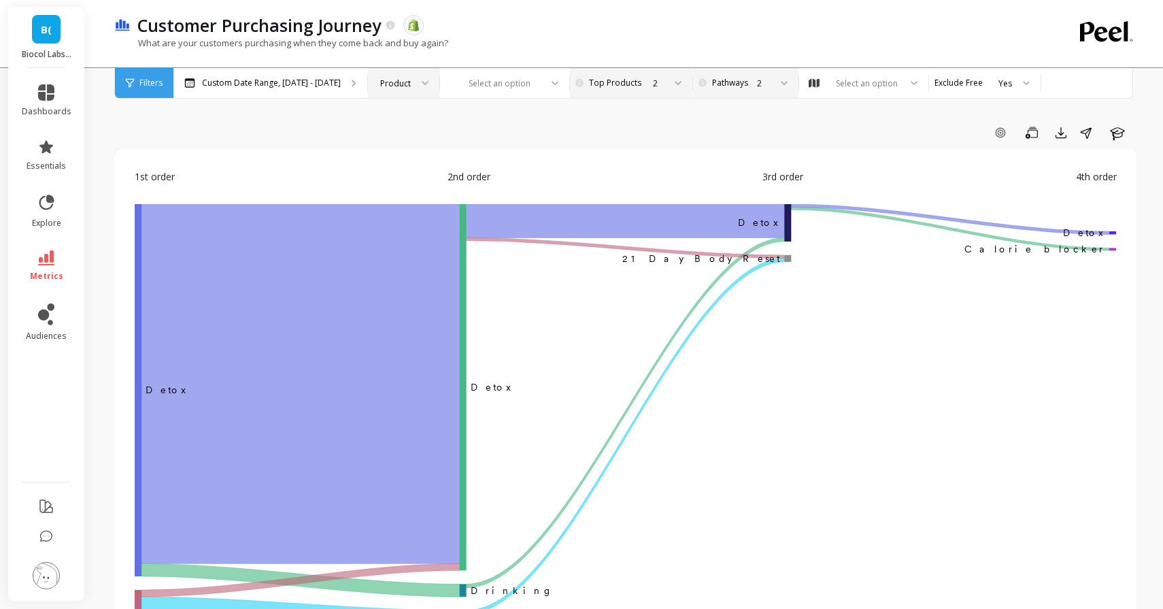
click at [675, 82] on icon at bounding box center [678, 82] width 6 height 3
click at [397, 79] on div "Product" at bounding box center [395, 83] width 31 height 13
click at [653, 80] on div "2" at bounding box center [658, 83] width 11 height 13
click at [636, 229] on div "5" at bounding box center [637, 224] width 91 height 13
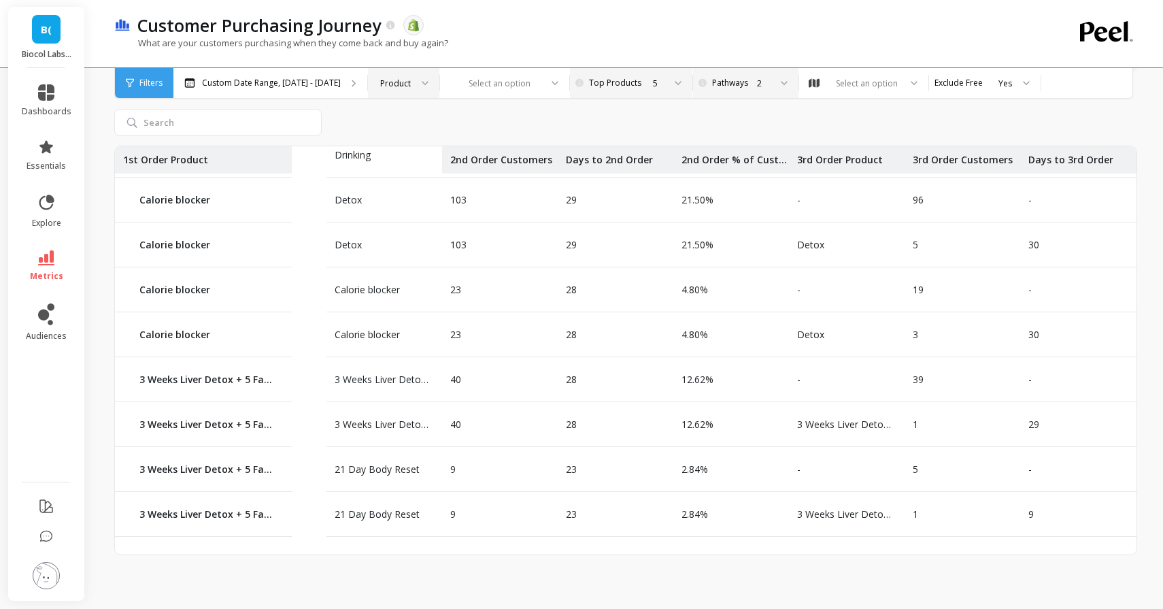
scroll to position [624, 0]
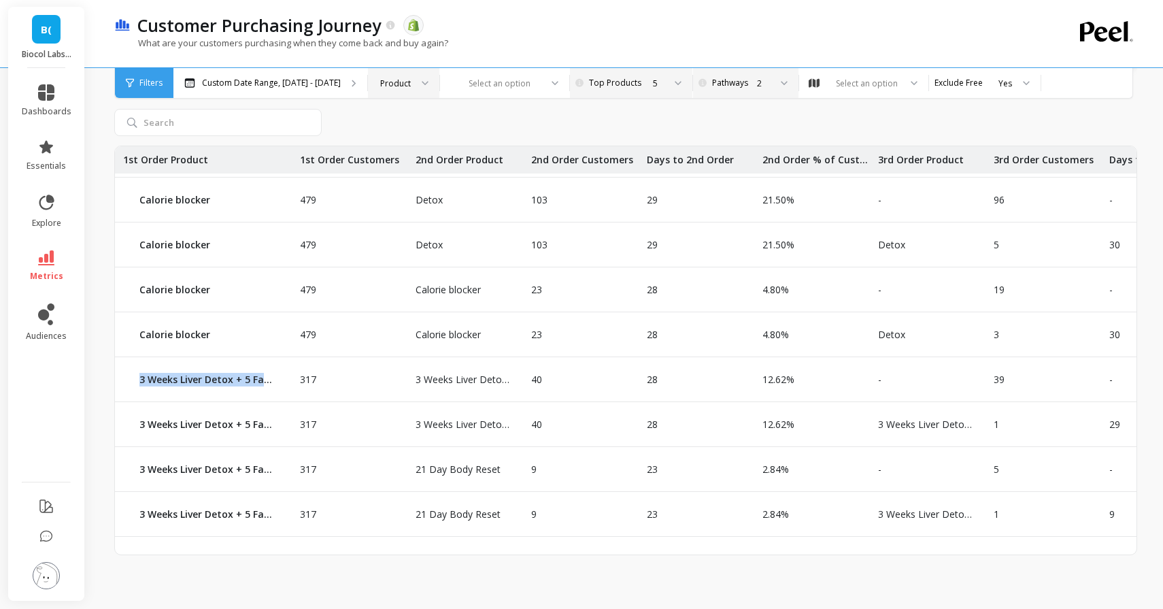
drag, startPoint x: 137, startPoint y: 375, endPoint x: 285, endPoint y: 375, distance: 147.6
click at [285, 375] on div "3 Weeks Liver Detox + 5 Fat Blockers" at bounding box center [203, 380] width 177 height 44
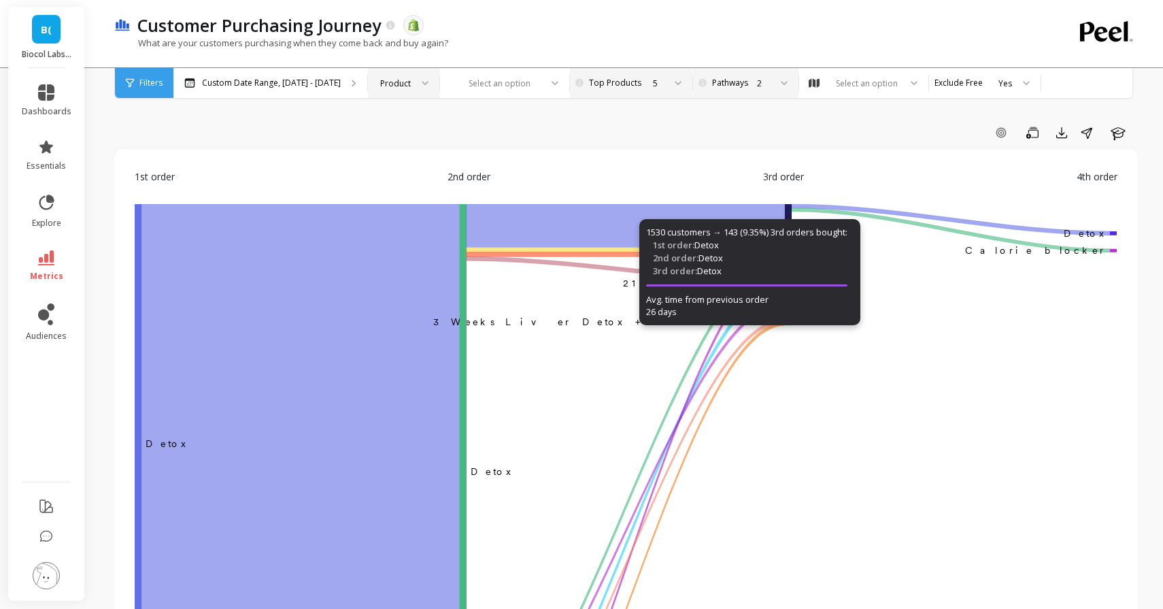
scroll to position [0, 0]
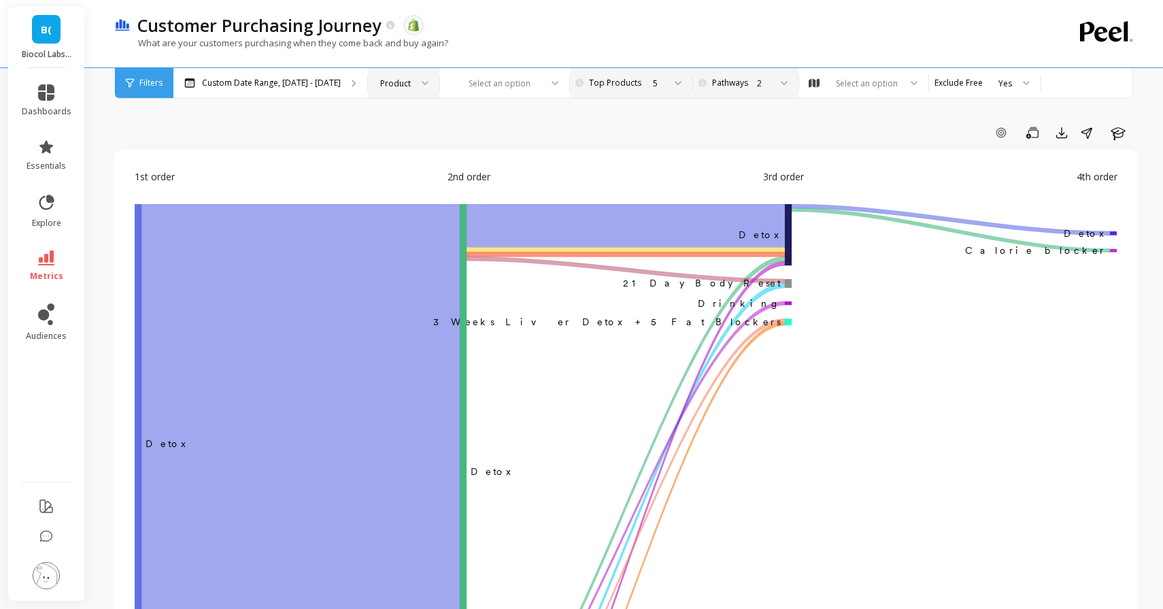
click at [603, 82] on div "5" at bounding box center [630, 83] width 68 height 13
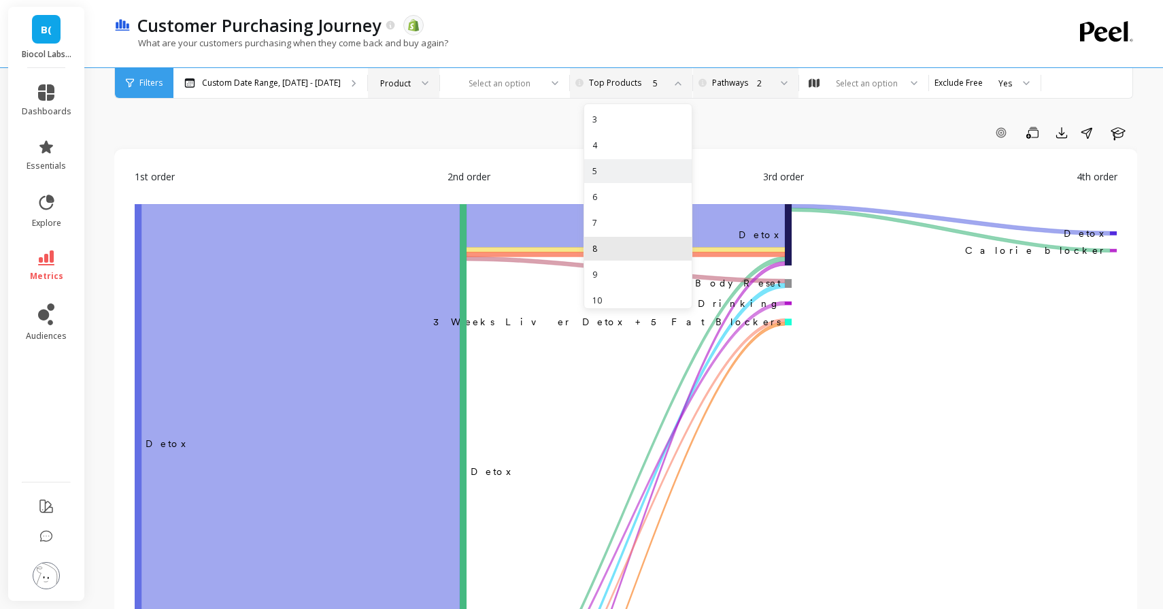
scroll to position [62, 0]
click at [592, 290] on div "10" at bounding box center [637, 291] width 91 height 13
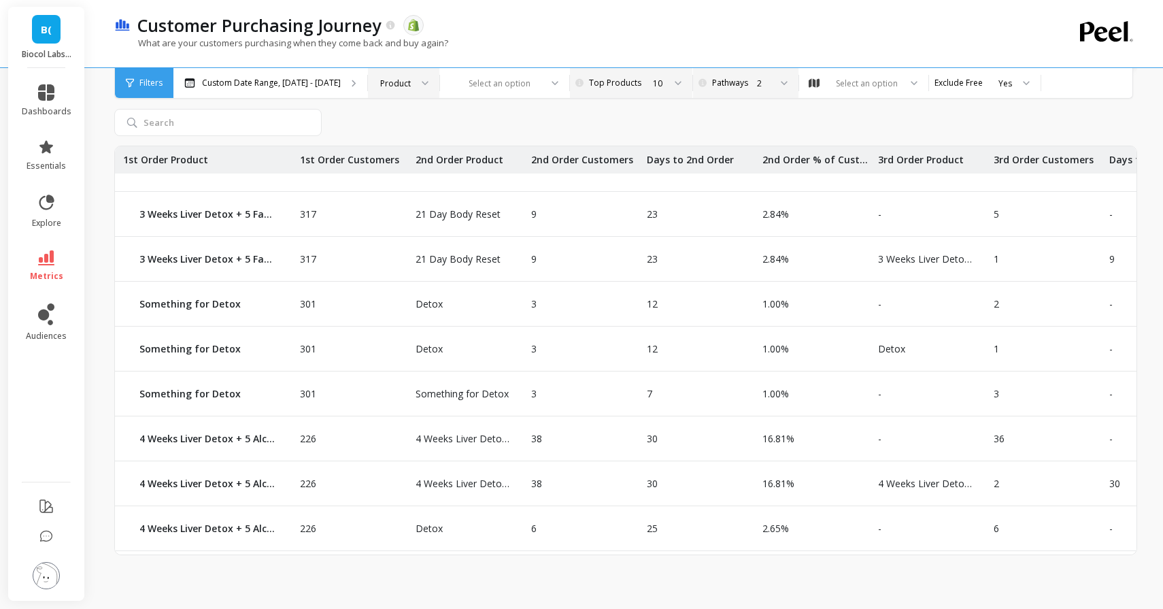
scroll to position [877, 0]
drag, startPoint x: 141, startPoint y: 301, endPoint x: 243, endPoint y: 299, distance: 102.1
click at [243, 299] on p "Something for Detox" at bounding box center [207, 306] width 136 height 14
click at [199, 366] on div "Something for Detox" at bounding box center [203, 351] width 177 height 44
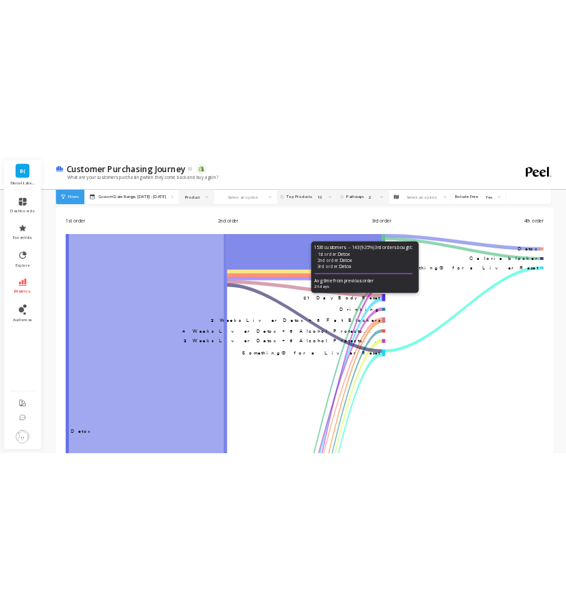
scroll to position [43, 0]
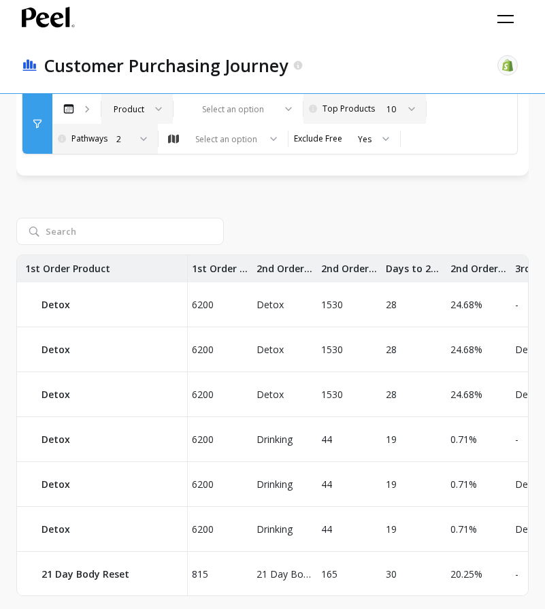
scroll to position [0, 0]
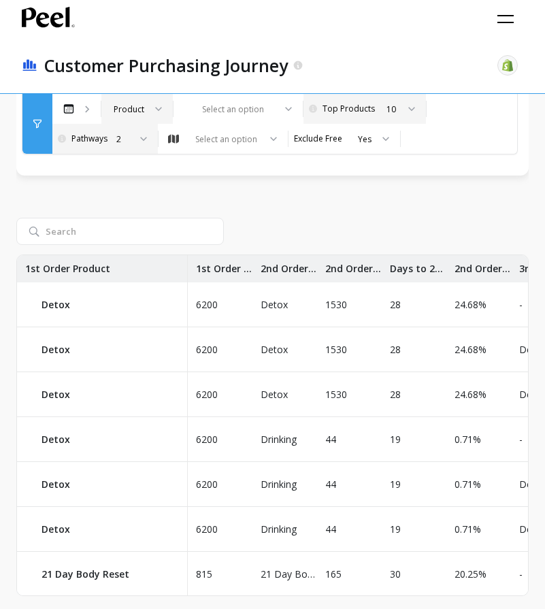
click at [333, 305] on p "1530" at bounding box center [332, 305] width 30 height 14
copy p "1530"
click at [208, 304] on p "6200" at bounding box center [203, 305] width 30 height 14
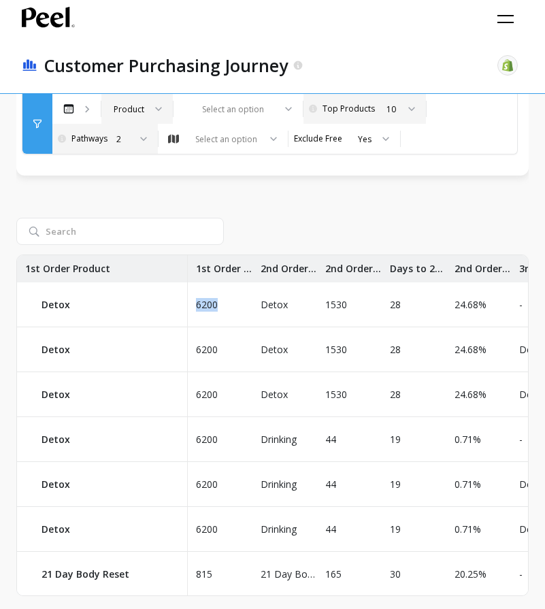
copy p "6200"
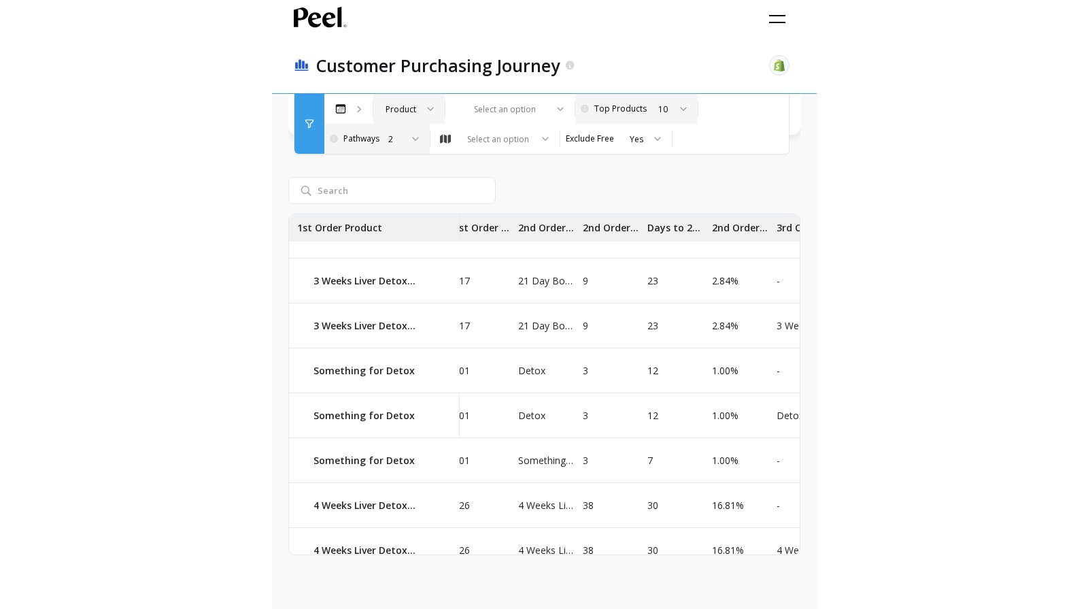
scroll to position [881, 17]
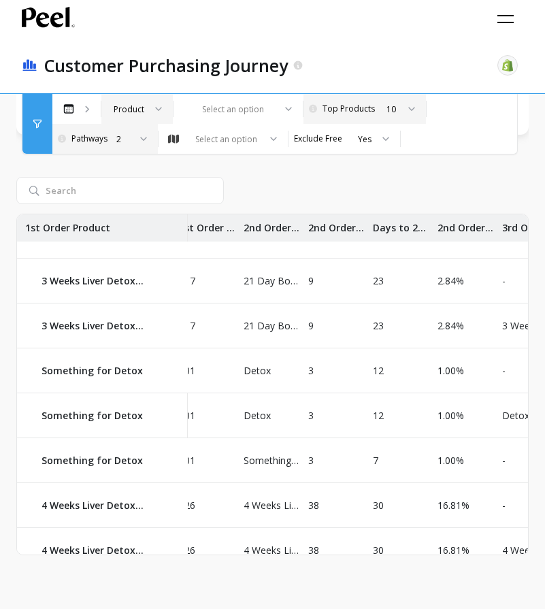
click at [270, 267] on div "21 Day Body Reset" at bounding box center [267, 280] width 65 height 44
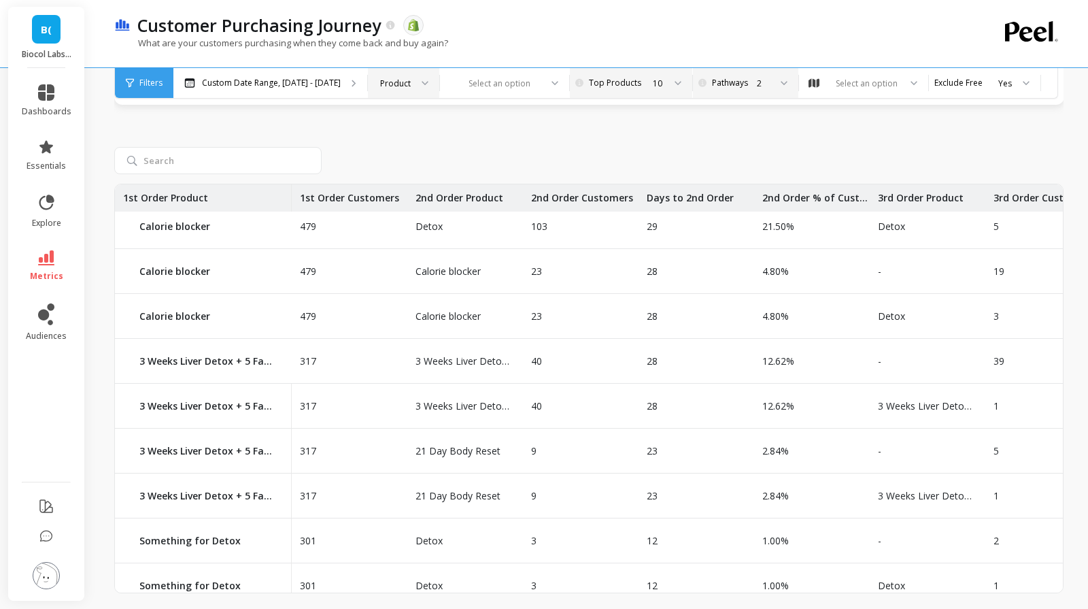
scroll to position [641, 0]
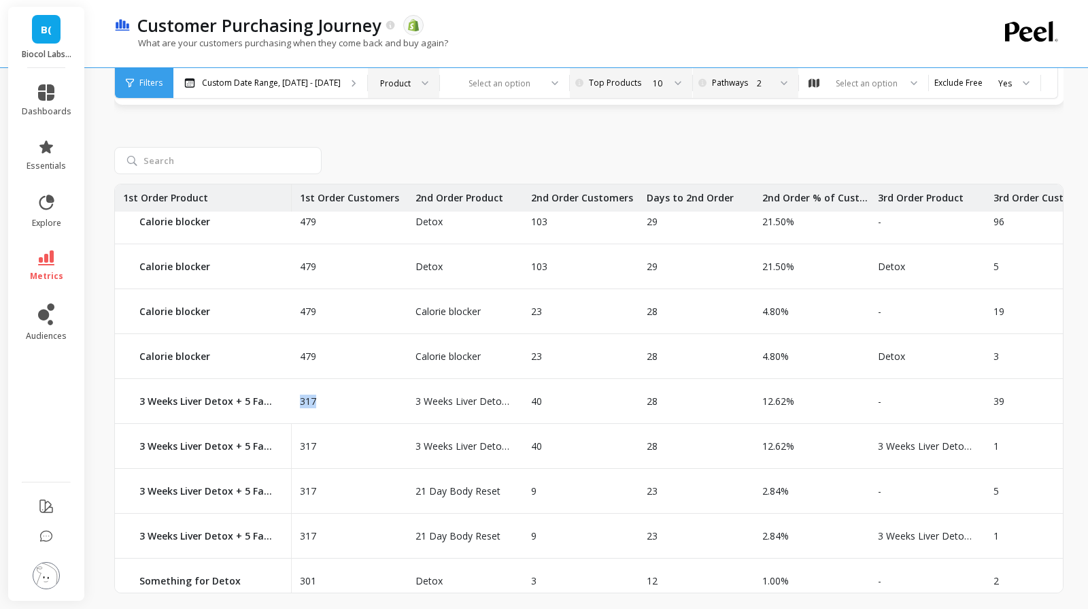
drag, startPoint x: 299, startPoint y: 396, endPoint x: 330, endPoint y: 395, distance: 30.6
click at [330, 395] on div "317" at bounding box center [350, 401] width 116 height 44
copy p "317"
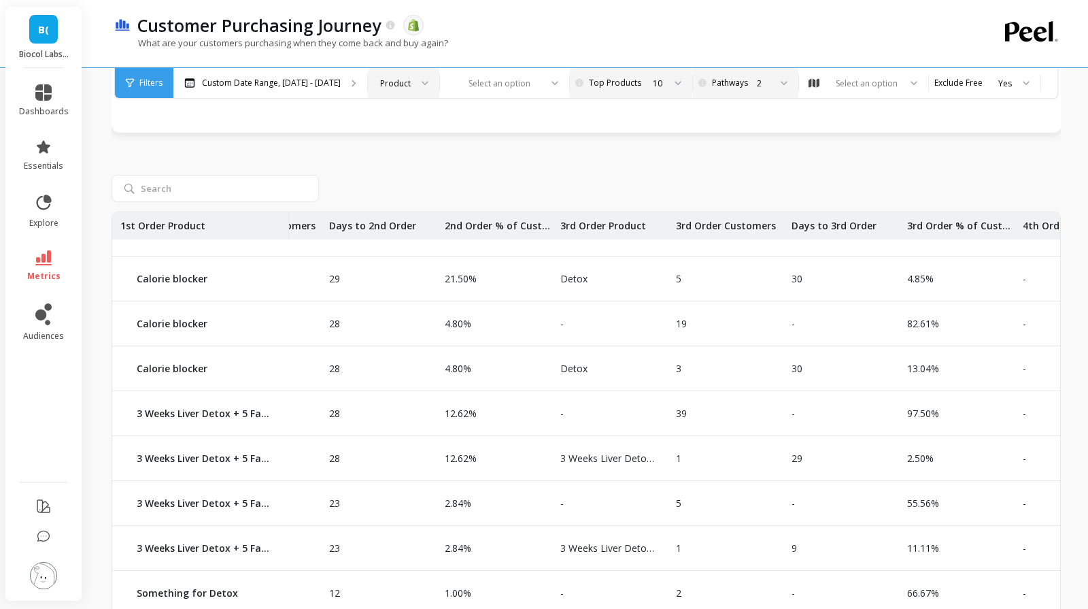
scroll to position [656, 306]
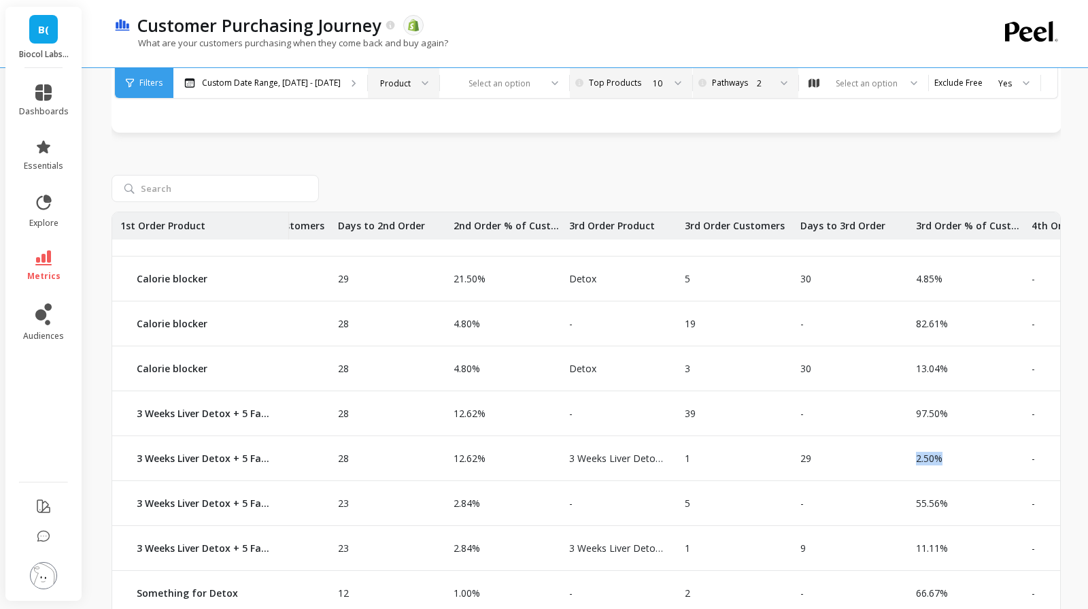
drag, startPoint x: 917, startPoint y: 457, endPoint x: 944, endPoint y: 456, distance: 27.2
click at [944, 456] on div "2.50%" at bounding box center [966, 458] width 116 height 44
copy p "2.50%"
click at [1055, 407] on p "-" at bounding box center [1075, 414] width 102 height 14
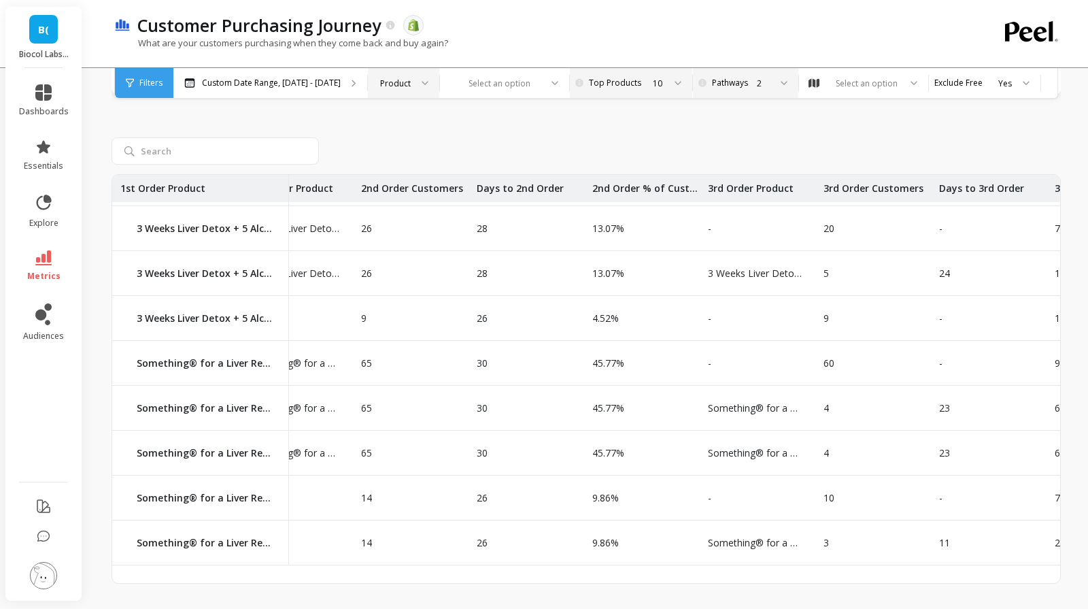
scroll to position [1253, 0]
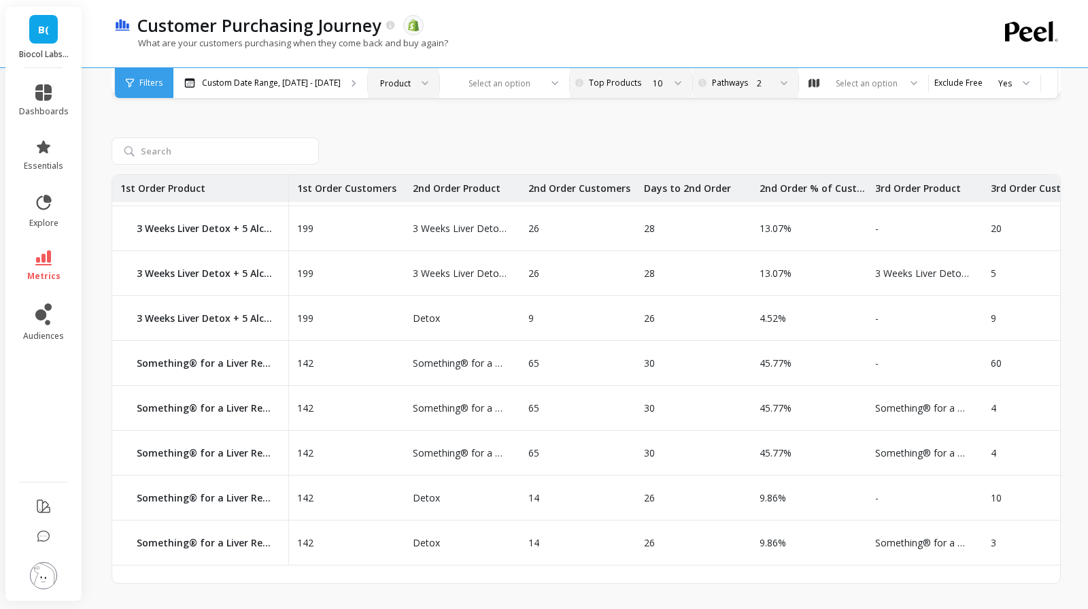
click at [306, 361] on p "142" at bounding box center [301, 363] width 24 height 14
copy p "142"
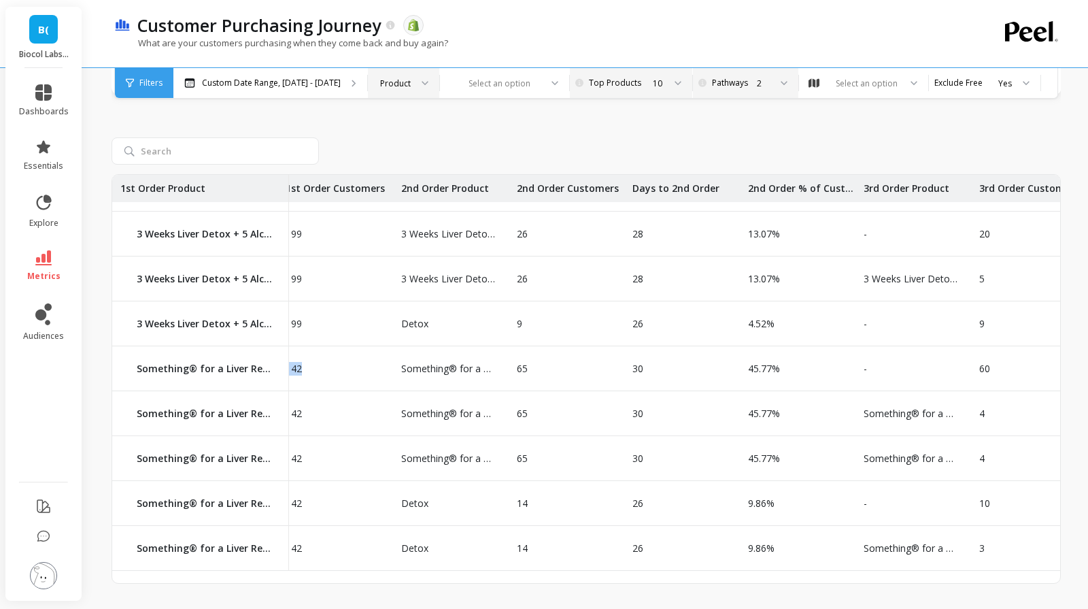
scroll to position [1247, 0]
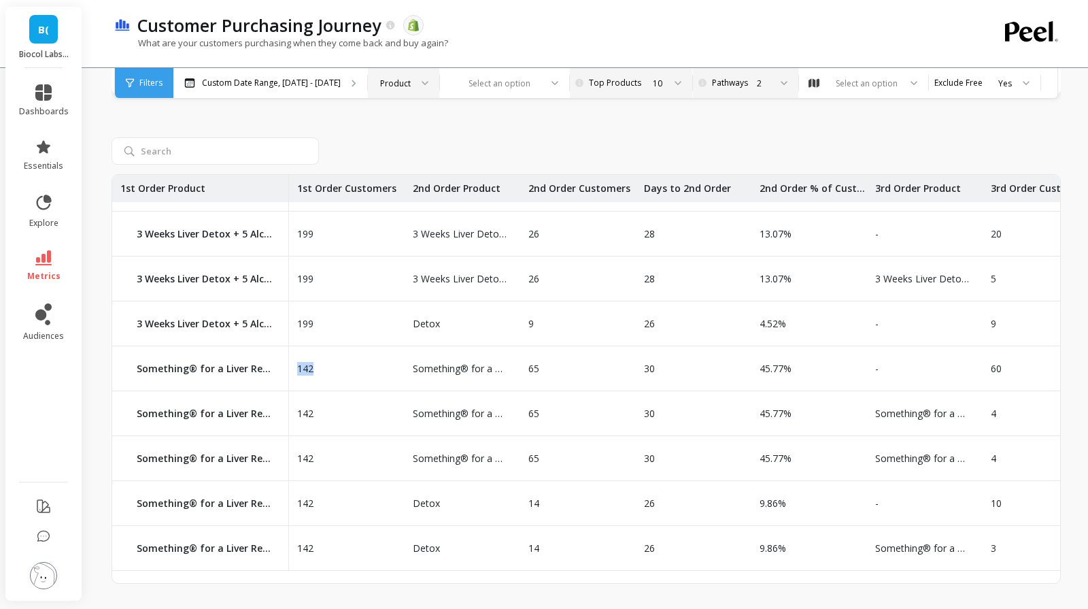
click at [775, 369] on p "45.77%" at bounding box center [772, 369] width 40 height 14
copy p "45.77%"
click at [644, 367] on p "30" at bounding box center [645, 369] width 19 height 14
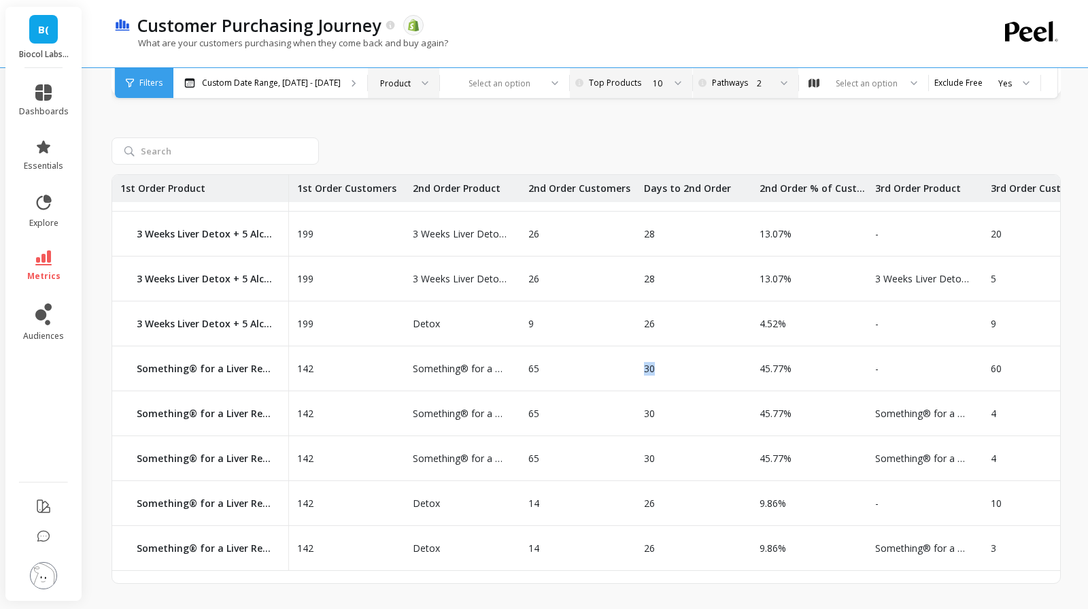
click at [644, 367] on p "30" at bounding box center [645, 369] width 19 height 14
click at [532, 364] on p "65" at bounding box center [529, 369] width 19 height 14
copy p "65"
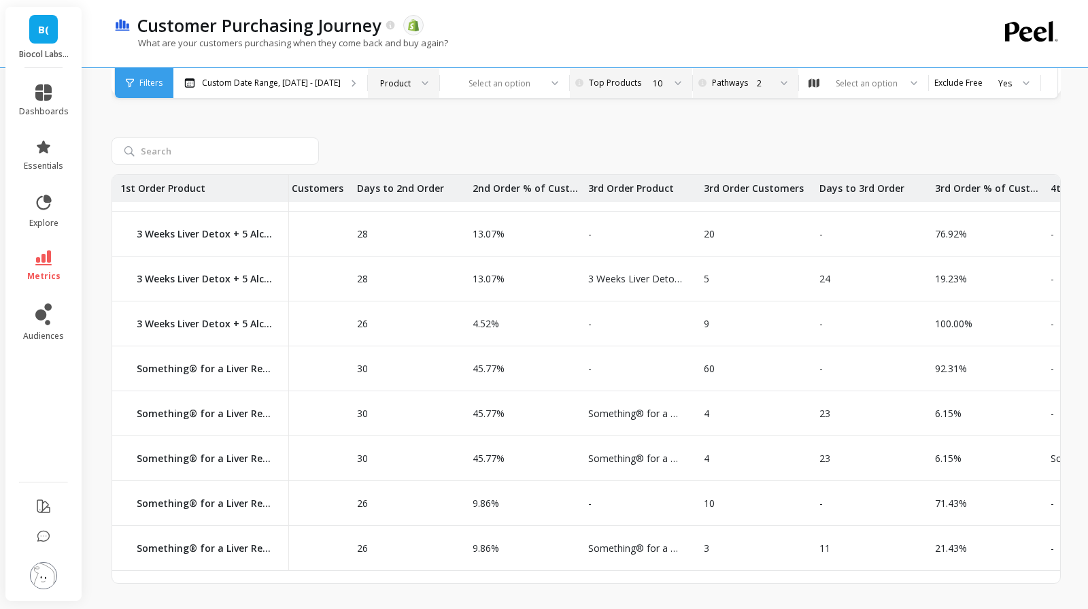
scroll to position [1247, 288]
click at [703, 416] on div "4" at bounding box center [753, 413] width 116 height 44
copy p "4"
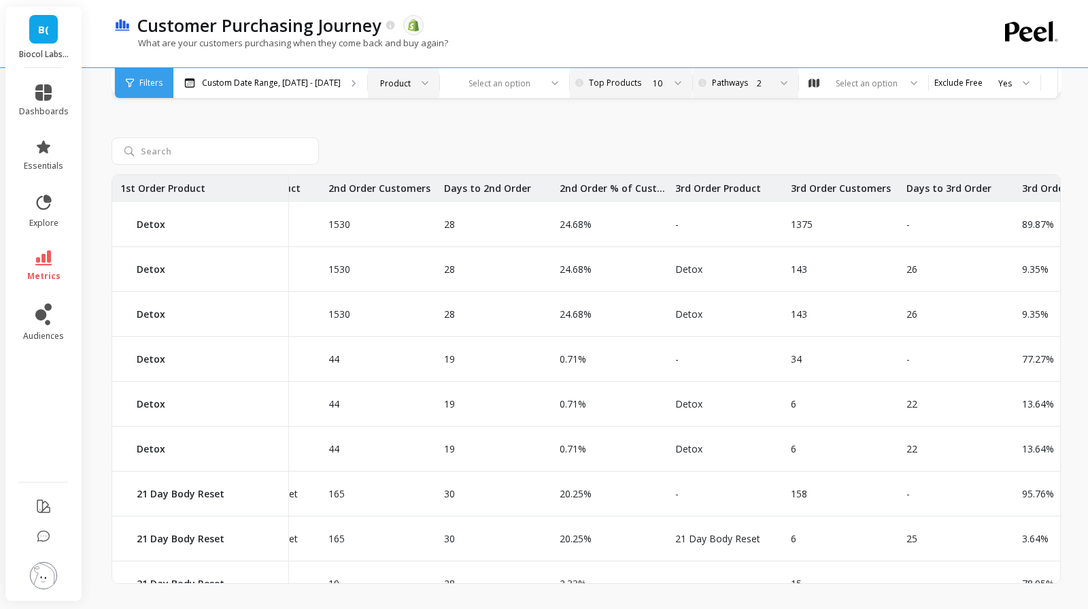
scroll to position [0, 185]
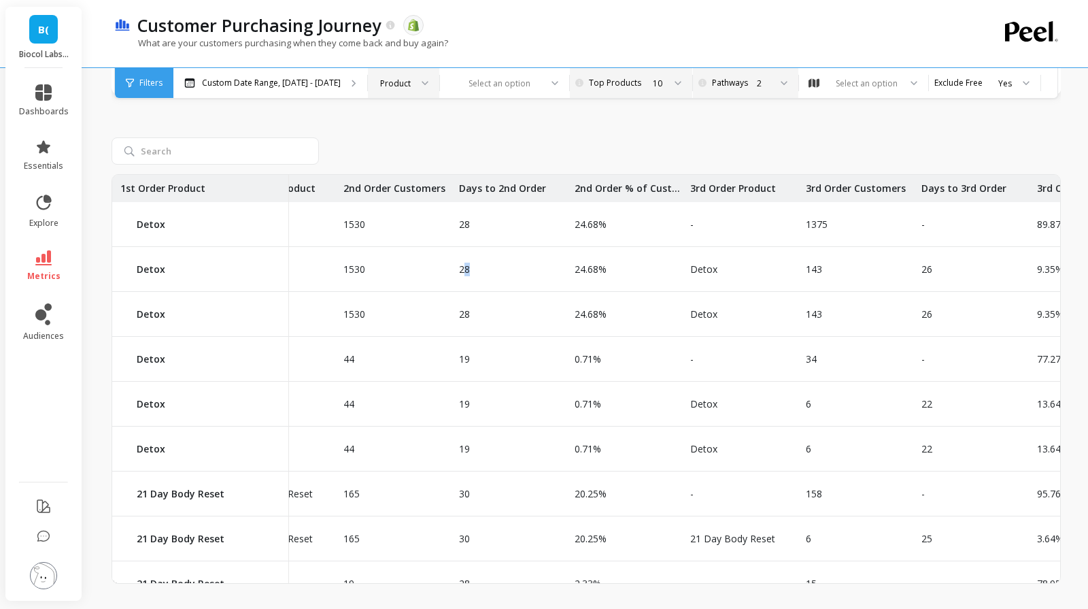
drag, startPoint x: 464, startPoint y: 267, endPoint x: 484, endPoint y: 266, distance: 19.7
click at [484, 266] on div "28" at bounding box center [509, 269] width 116 height 44
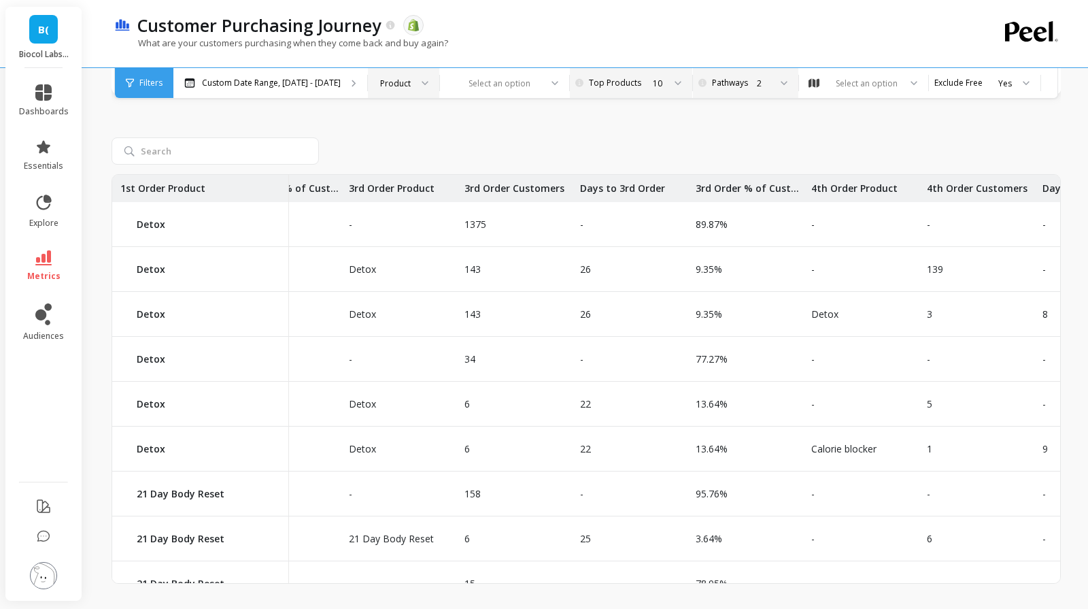
scroll to position [0, 528]
drag, startPoint x: 579, startPoint y: 269, endPoint x: 626, endPoint y: 267, distance: 47.7
click at [629, 269] on div "26" at bounding box center [629, 269] width 116 height 44
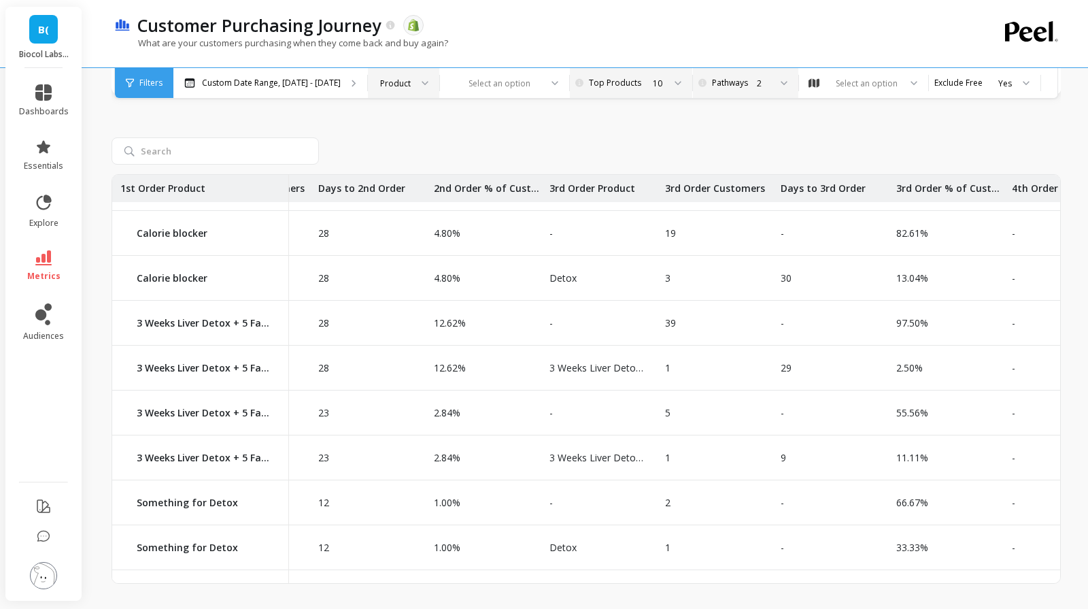
scroll to position [709, 335]
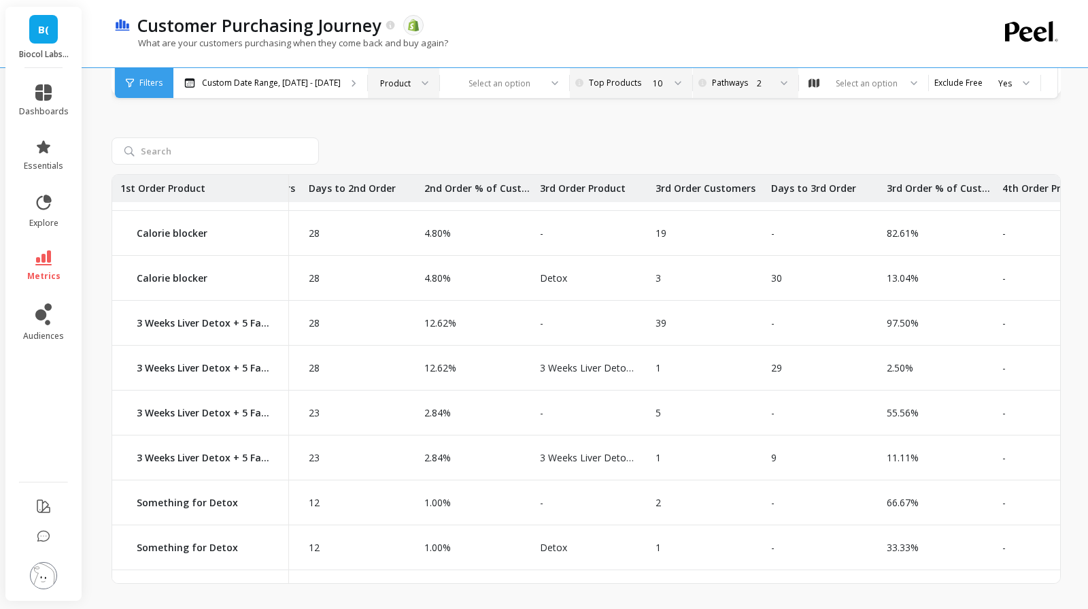
click at [1044, 409] on p "-" at bounding box center [1045, 413] width 102 height 14
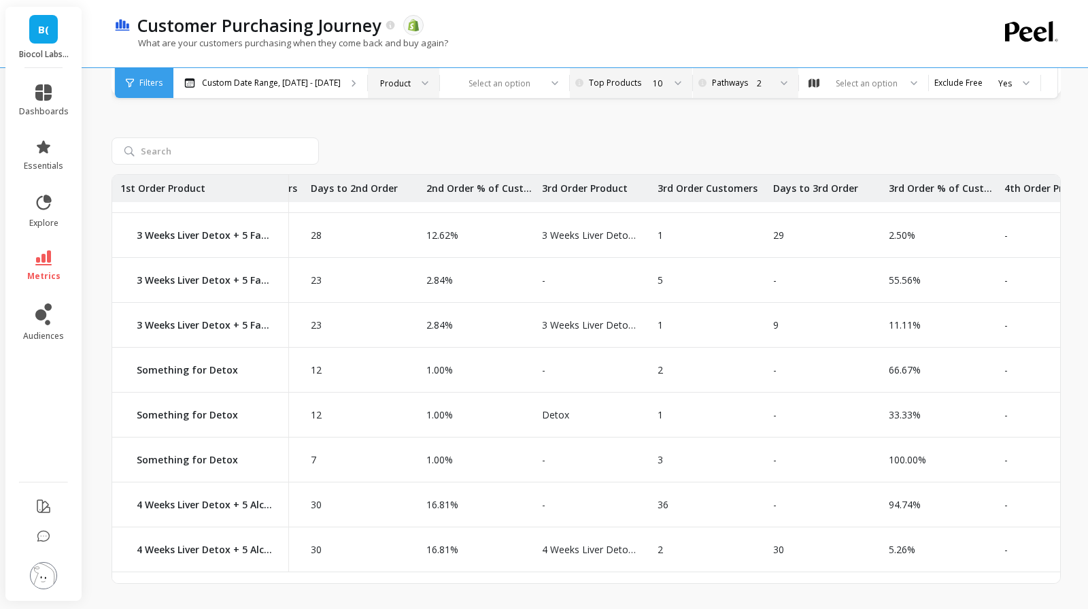
scroll to position [818, 333]
